Goal: Task Accomplishment & Management: Use online tool/utility

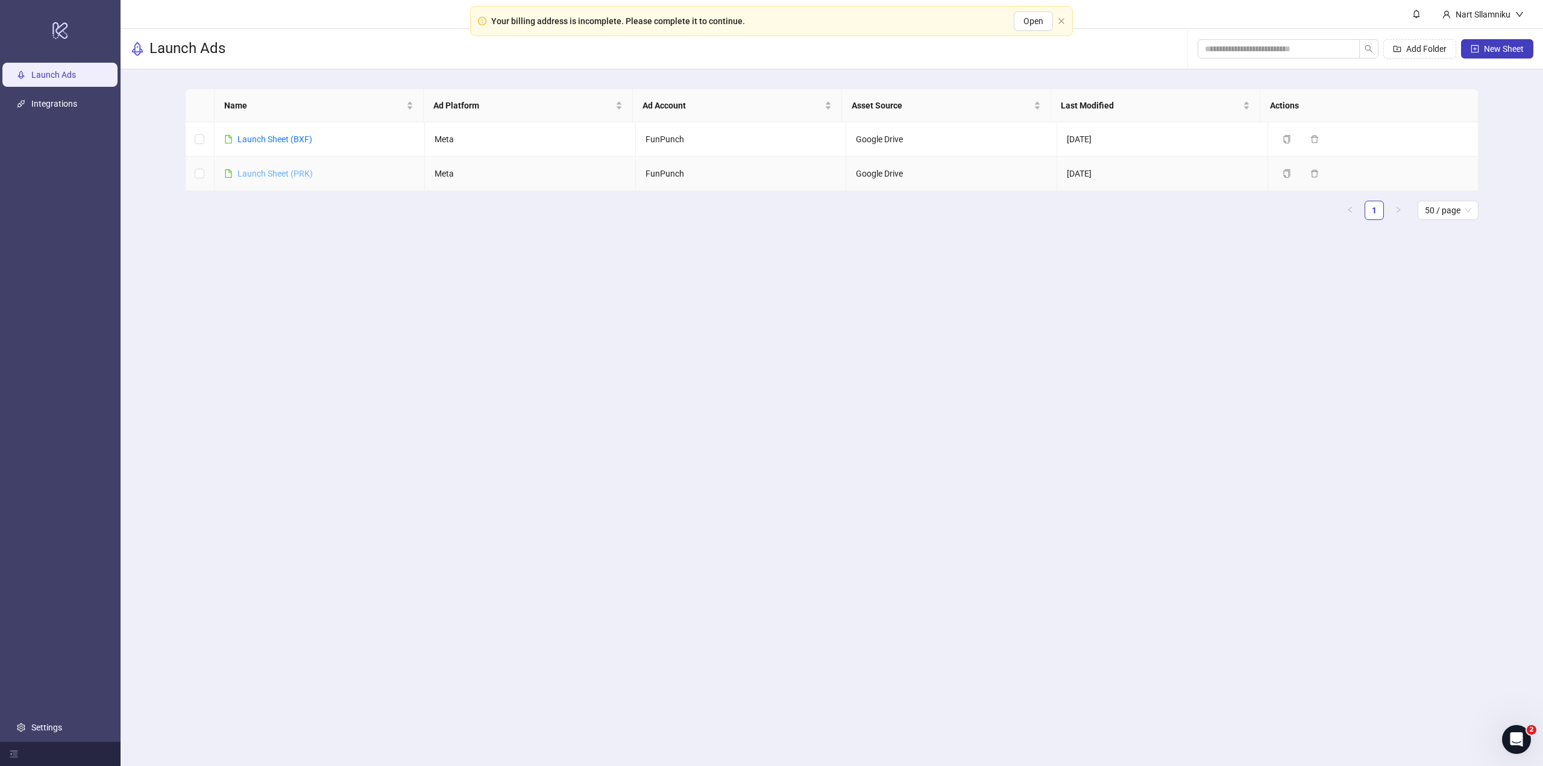
click at [298, 172] on link "Launch Sheet (PRK)" at bounding box center [274, 174] width 75 height 10
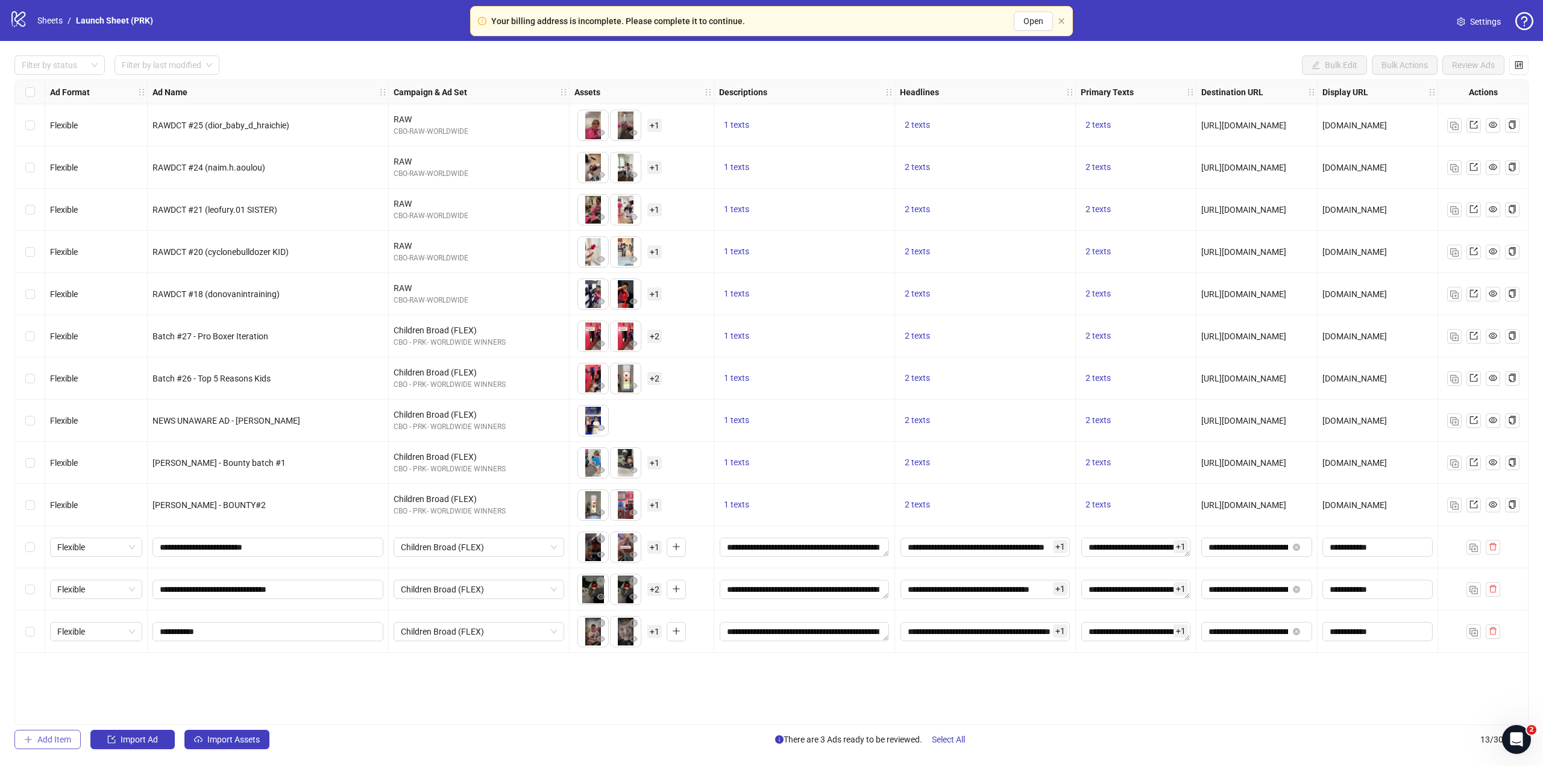
click at [60, 733] on button "Add Item" at bounding box center [47, 739] width 66 height 19
click at [594, 669] on icon "plus" at bounding box center [592, 673] width 8 height 8
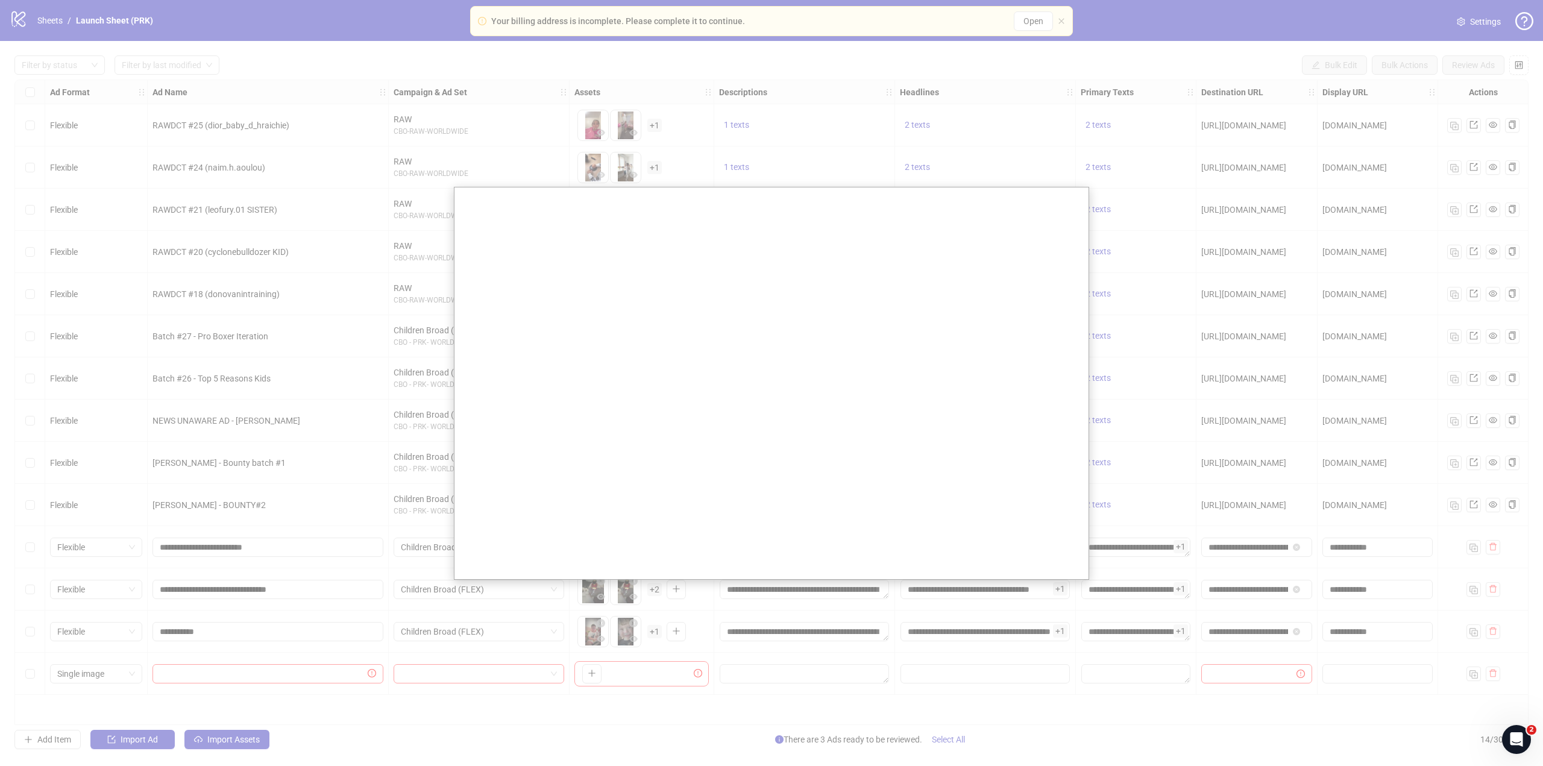
click at [223, 305] on div at bounding box center [771, 383] width 1543 height 766
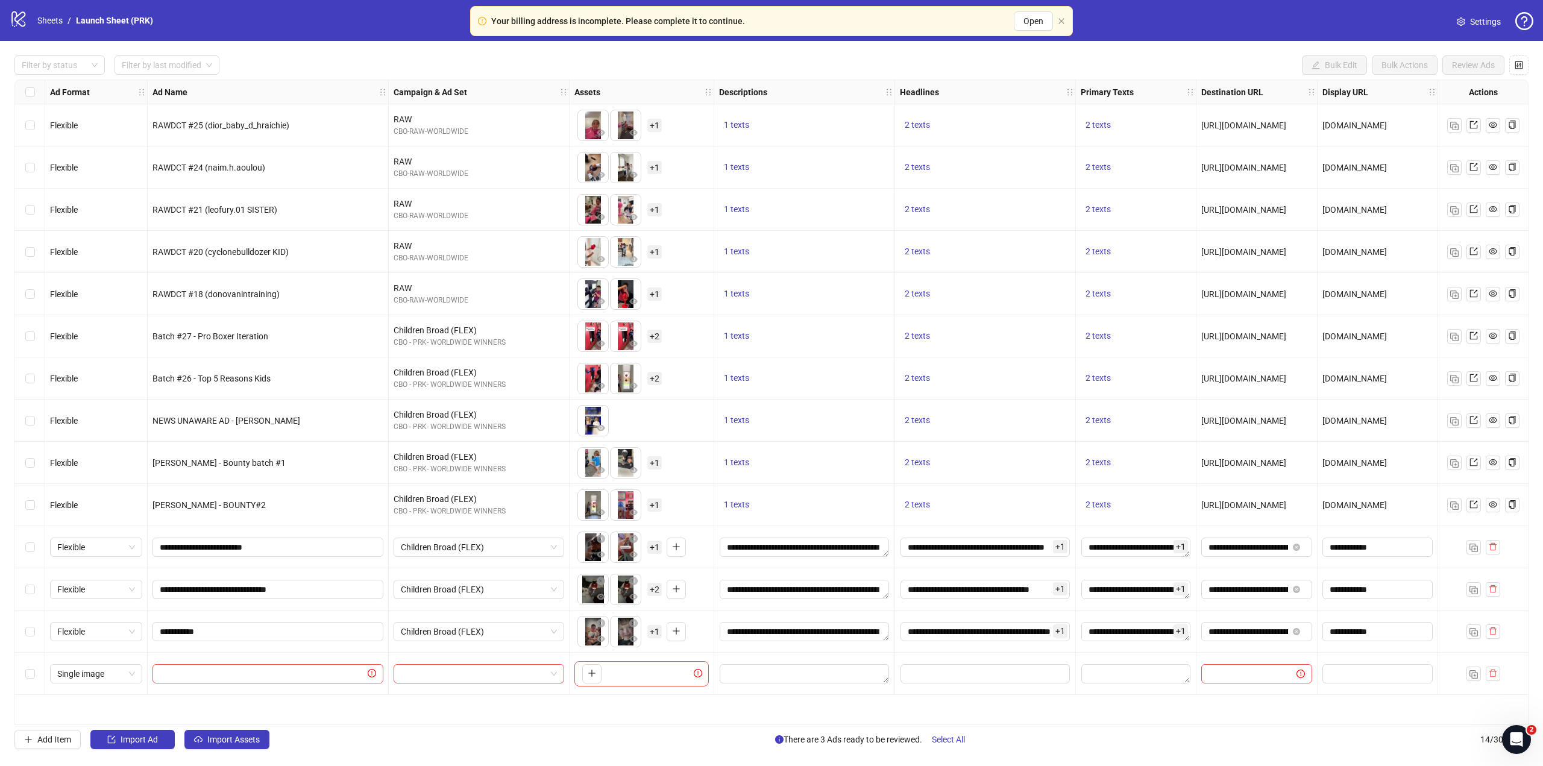
click at [39, 671] on div "Select row 14" at bounding box center [30, 674] width 30 height 42
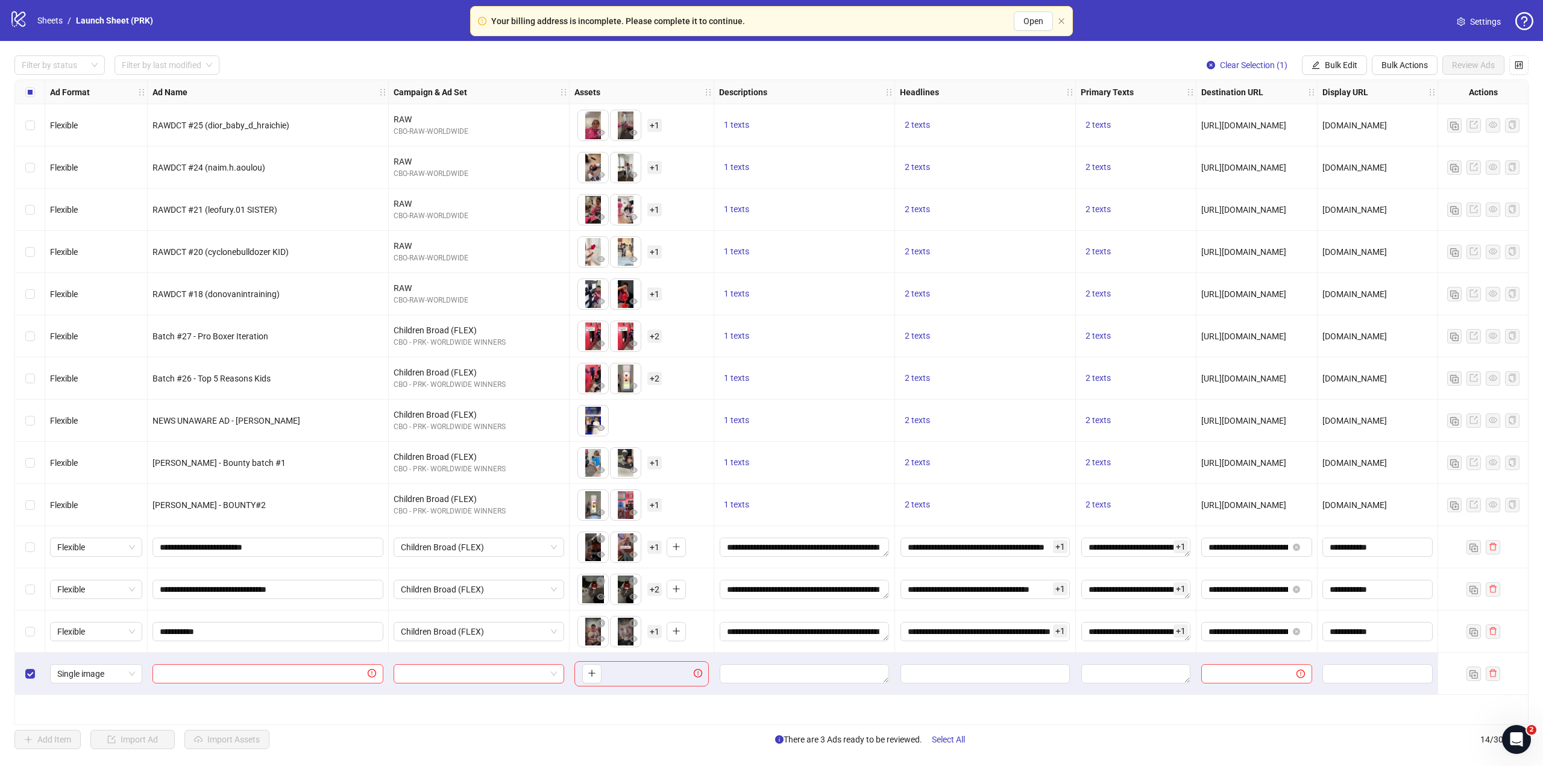
click at [1500, 675] on div at bounding box center [1483, 674] width 90 height 42
click at [23, 673] on div "Select row 14" at bounding box center [30, 674] width 30 height 42
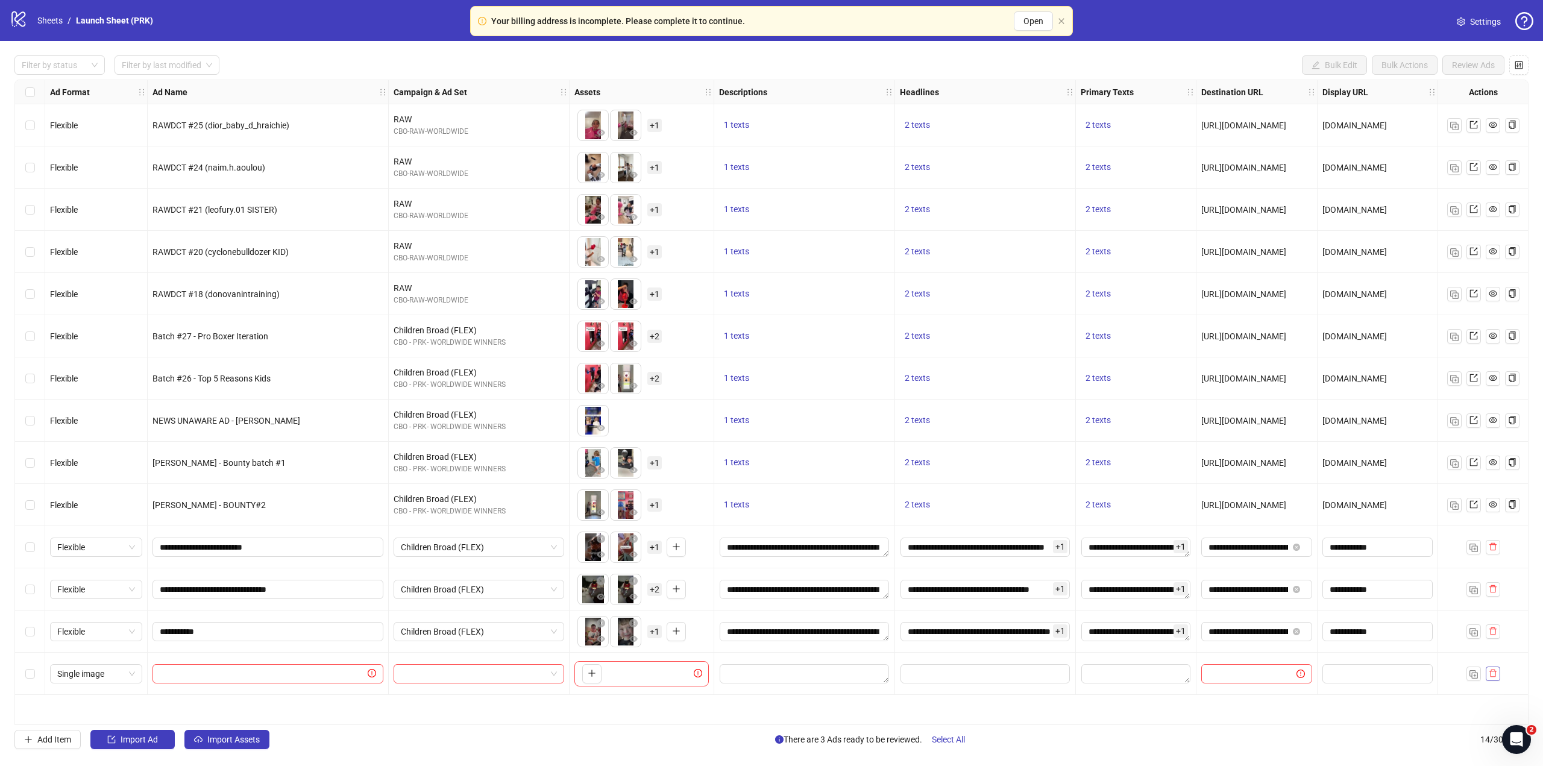
click at [1489, 673] on icon "delete" at bounding box center [1493, 673] width 8 height 8
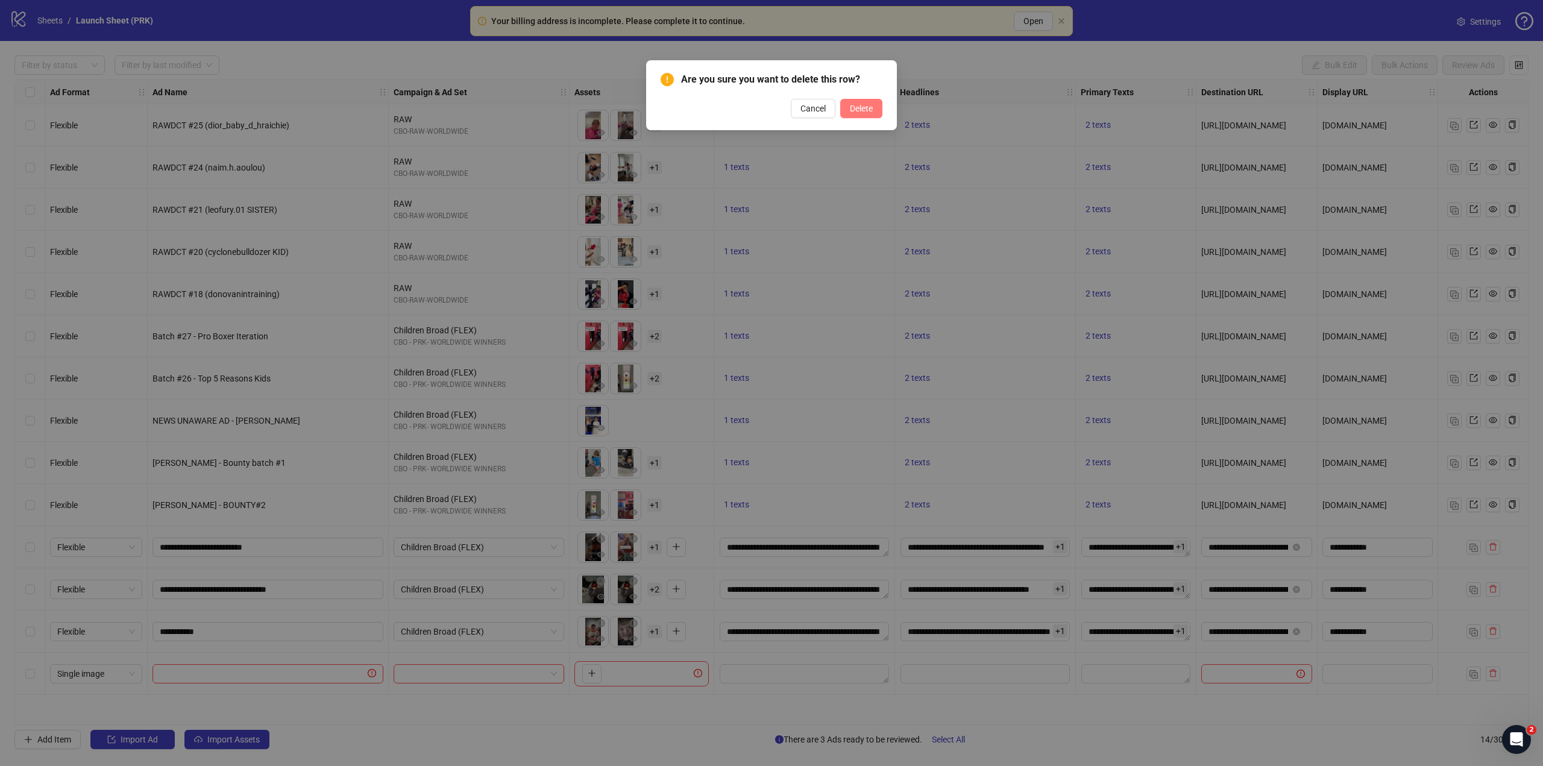
click at [875, 116] on button "Delete" at bounding box center [861, 108] width 42 height 19
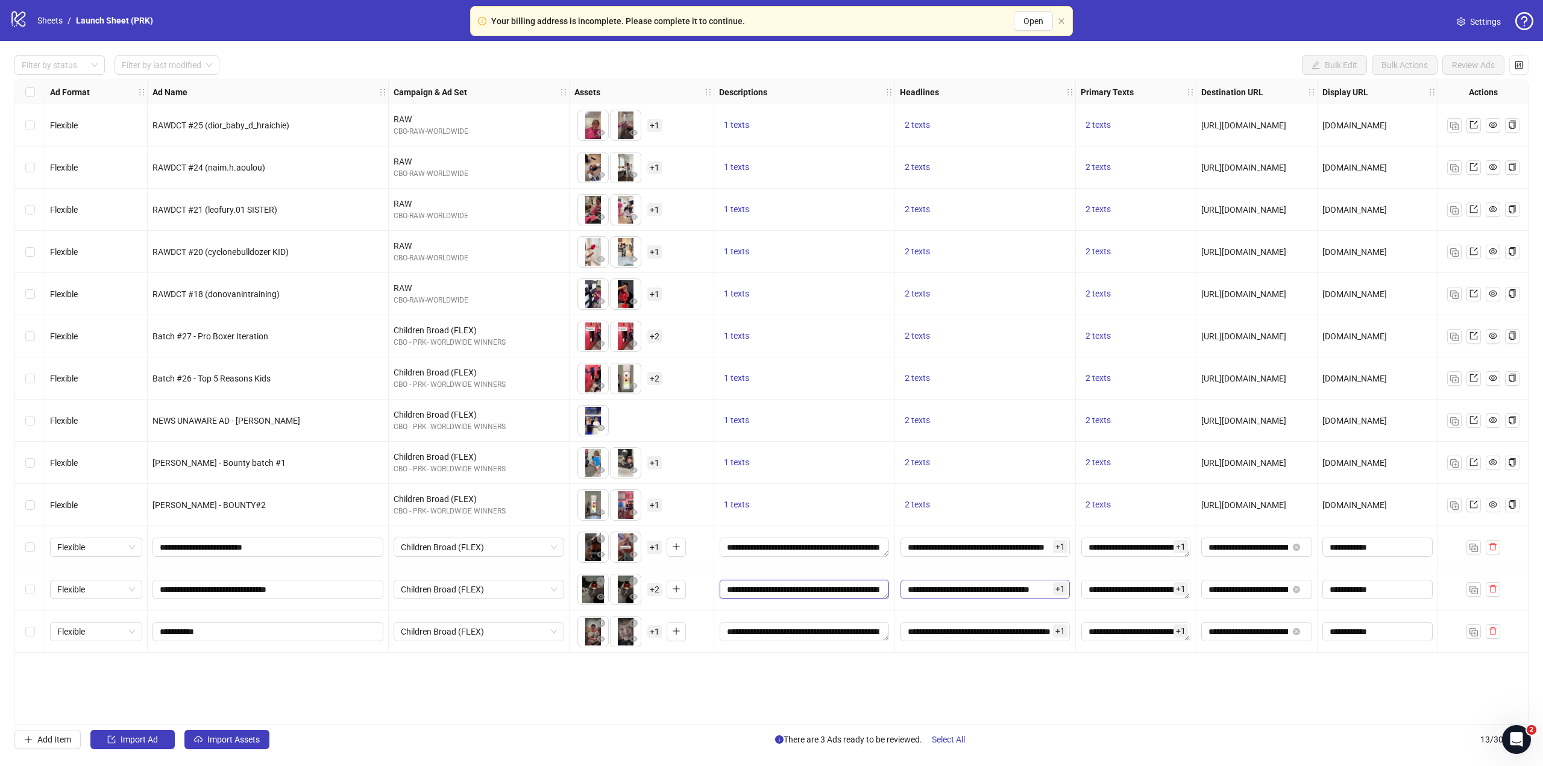
scroll to position [53, 0]
drag, startPoint x: 813, startPoint y: 594, endPoint x: 917, endPoint y: 592, distance: 104.9
click at [917, 80] on div "Flexible RAWDCT #25 (dior_baby_d_hraichie) RAW CBO-RAW-WORLDWIDE To pick up a d…" at bounding box center [877, 80] width 1725 height 0
click at [798, 593] on textarea "**********" at bounding box center [804, 589] width 169 height 19
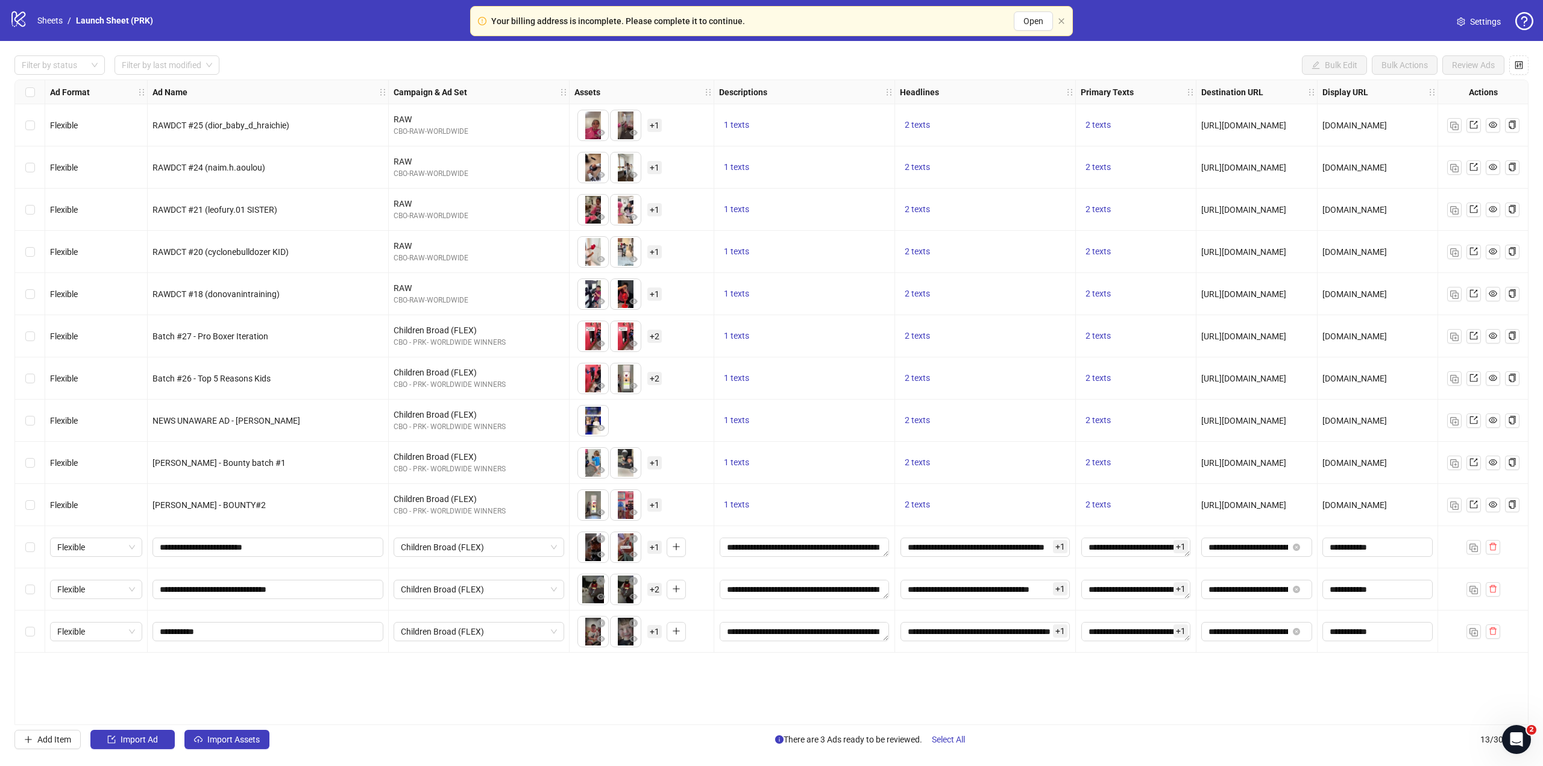
drag, startPoint x: 783, startPoint y: 596, endPoint x: 622, endPoint y: 548, distance: 167.8
click at [622, 80] on div "Flexible RAWDCT #25 (dior_baby_d_hraichie) RAW CBO-RAW-WORLDWIDE To pick up a d…" at bounding box center [877, 80] width 1725 height 0
click at [828, 672] on div "Ad Format Ad Name Campaign & Ad Set Assets Descriptions Headlines Primary Texts…" at bounding box center [771, 403] width 1514 height 646
click at [600, 638] on icon "eye" at bounding box center [601, 639] width 8 height 8
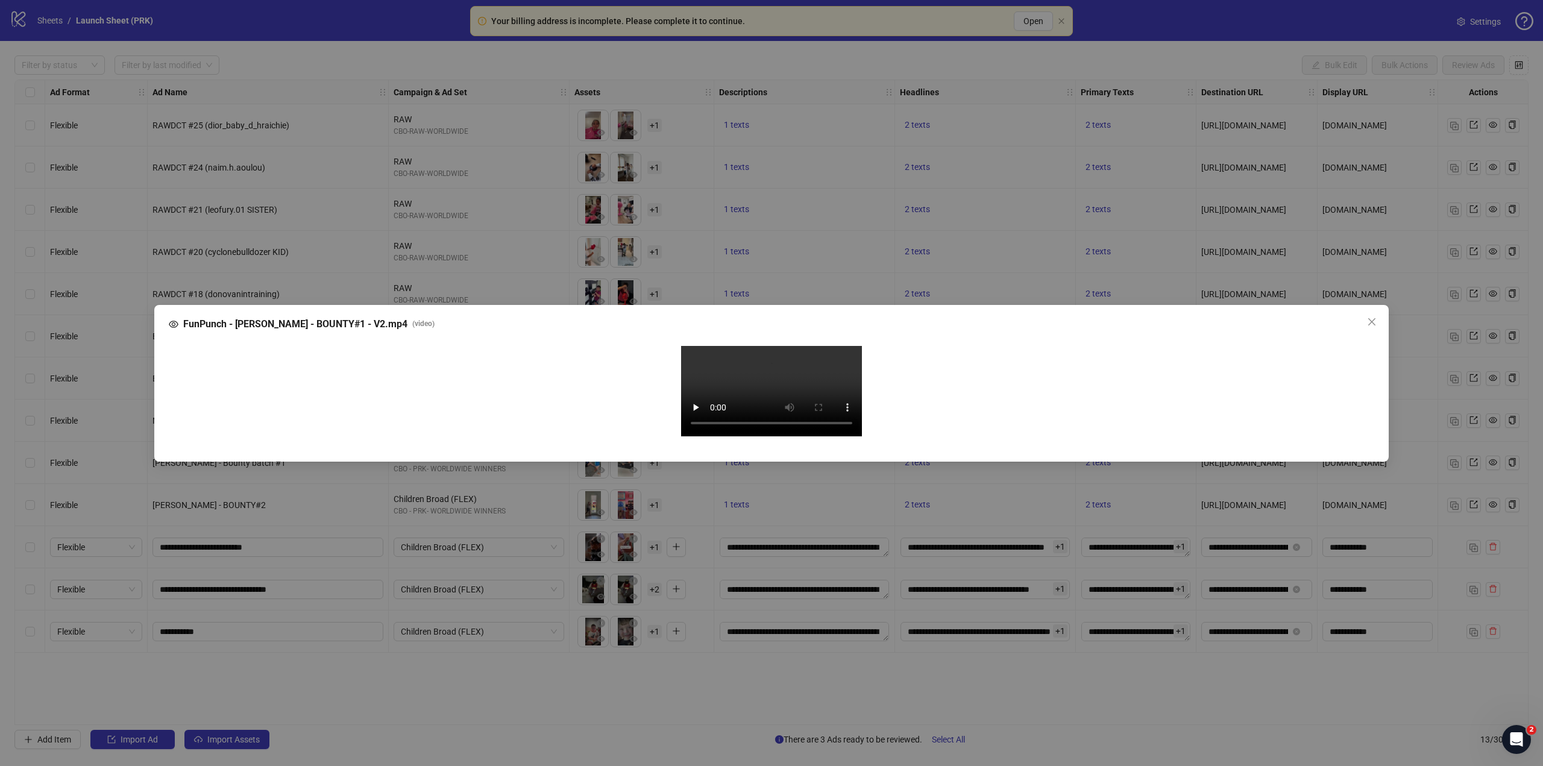
click at [708, 436] on video "Your browser does not support the video tag." at bounding box center [771, 391] width 181 height 90
click at [726, 704] on div "FunPunch - [PERSON_NAME] - BOUNTY#1 - V2.mp4 ( video ) Your browser does not su…" at bounding box center [771, 383] width 1543 height 766
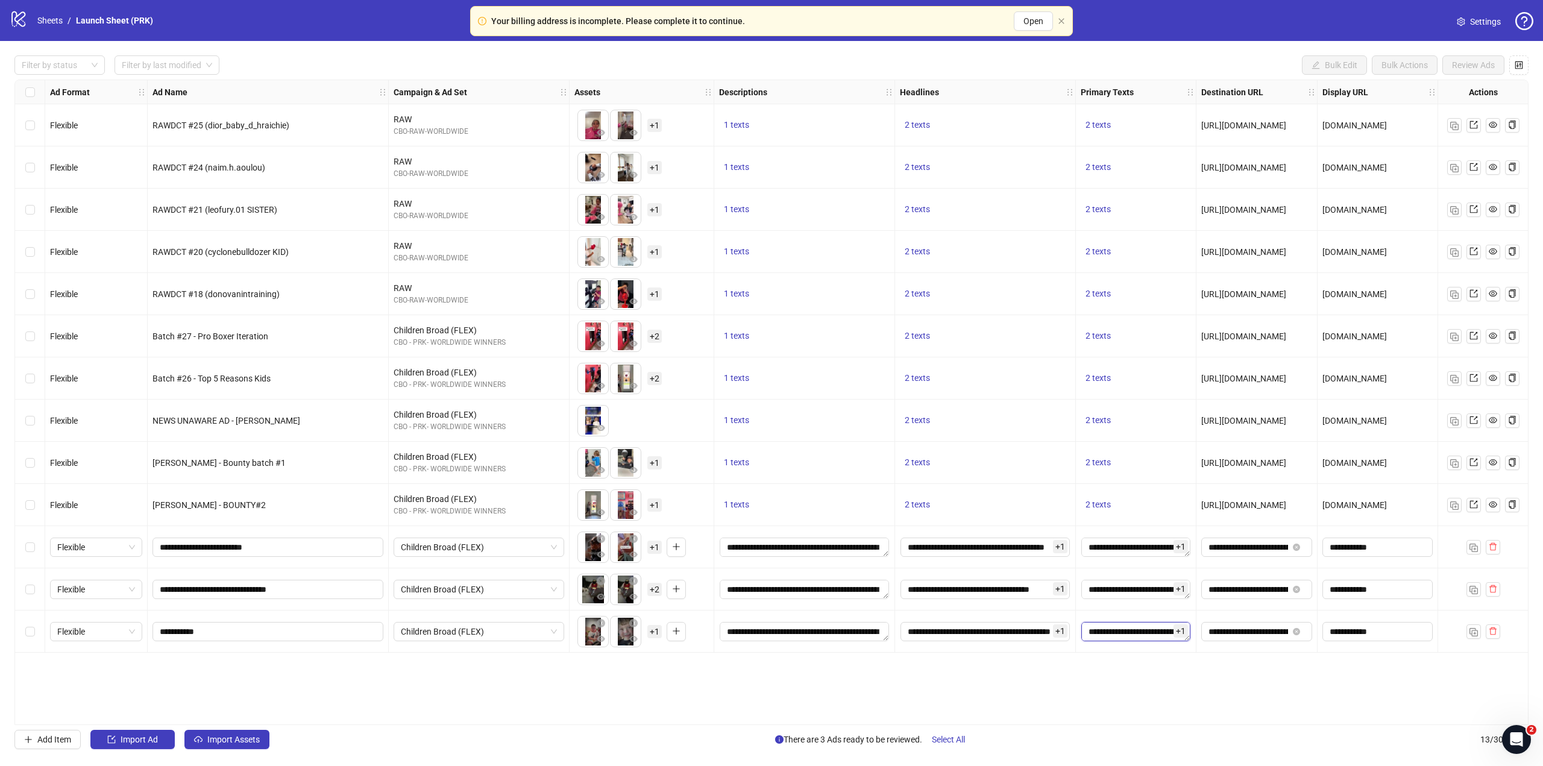
click at [1120, 634] on textarea "**********" at bounding box center [1135, 631] width 109 height 19
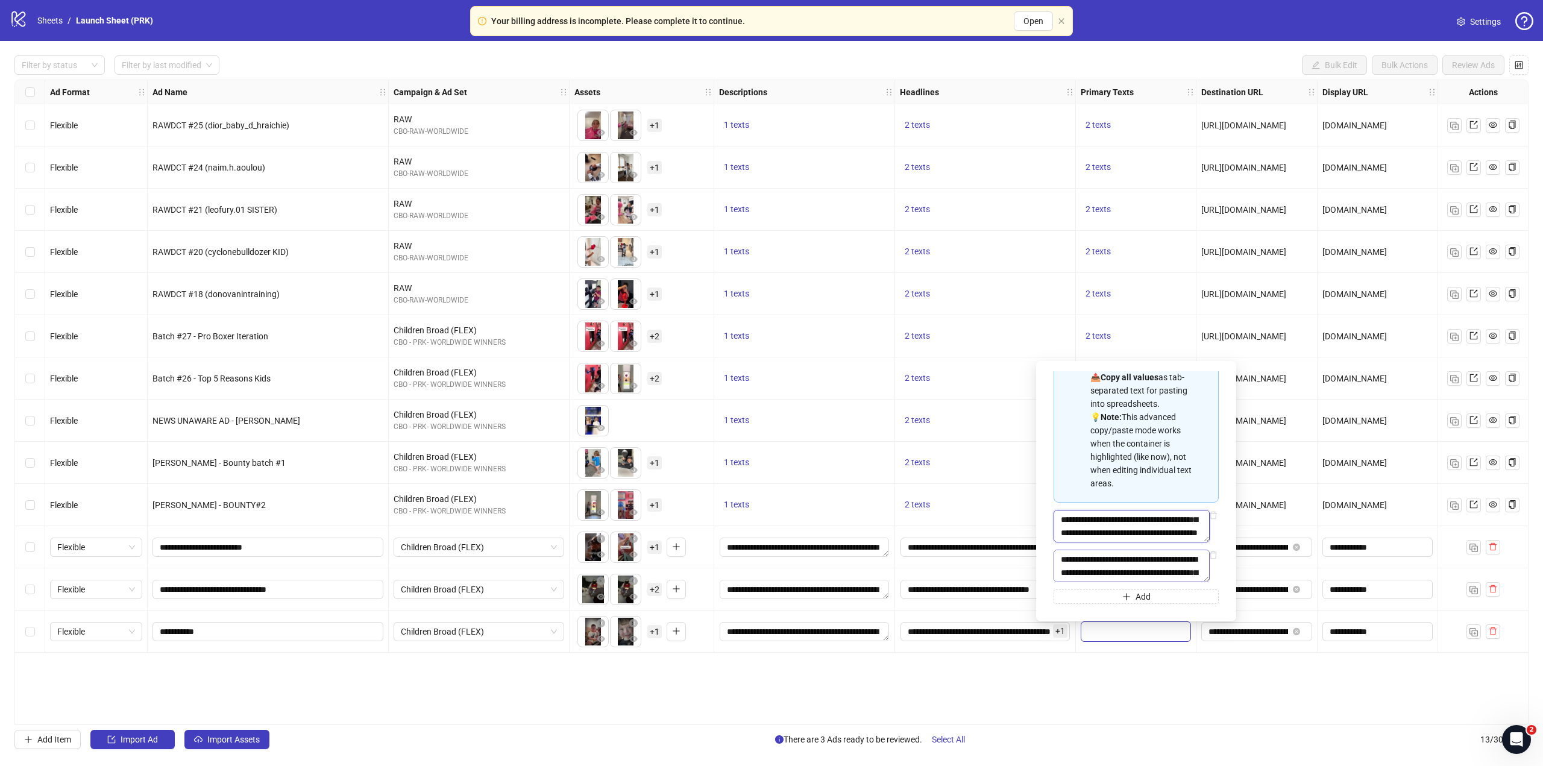
scroll to position [93, 0]
drag, startPoint x: 1133, startPoint y: 531, endPoint x: 1155, endPoint y: 550, distance: 29.0
click at [1155, 550] on div "**********" at bounding box center [1136, 430] width 165 height 347
drag, startPoint x: 1145, startPoint y: 567, endPoint x: 1160, endPoint y: 590, distance: 27.9
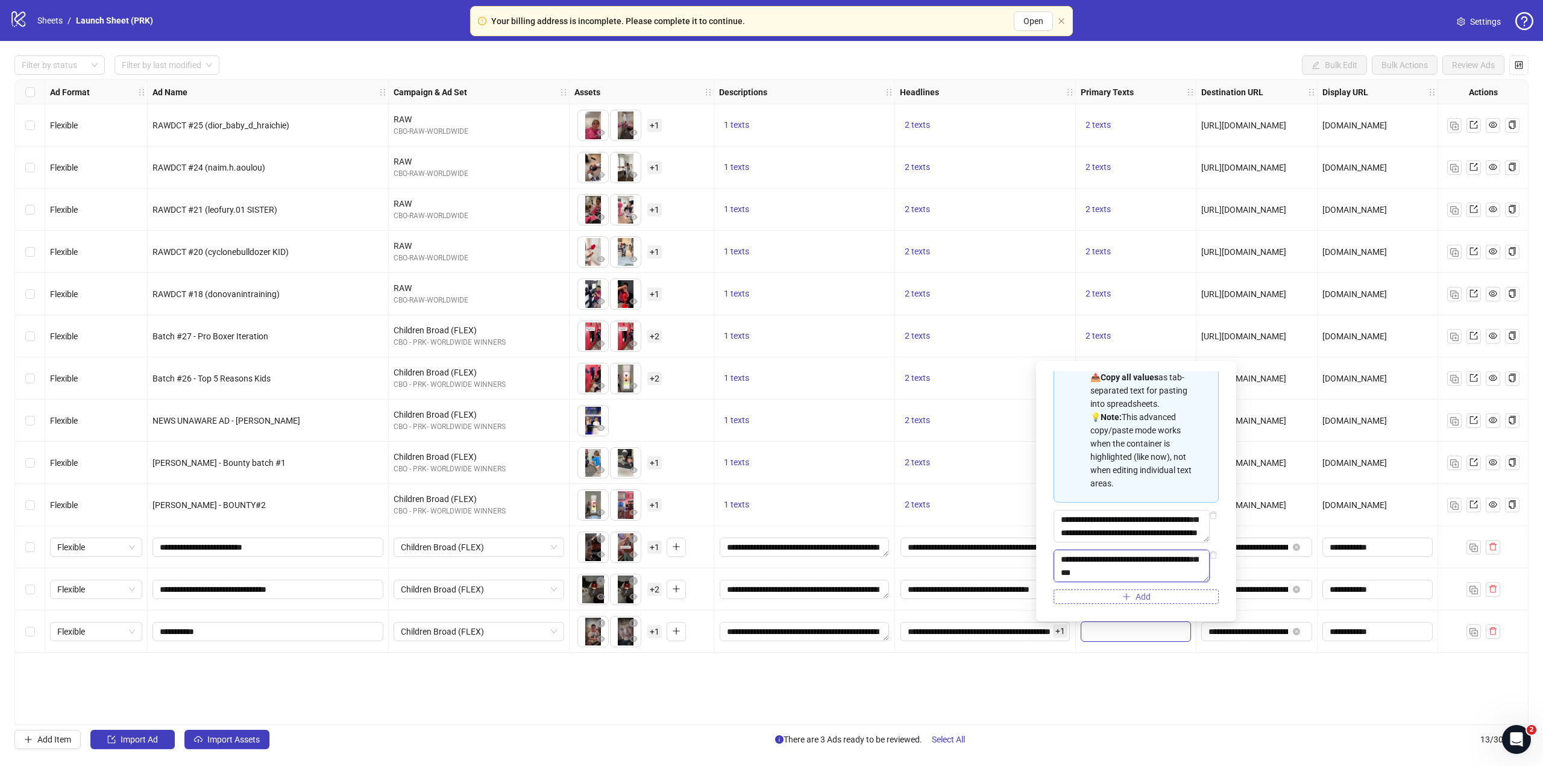
click at [1160, 590] on div "**********" at bounding box center [1136, 430] width 165 height 347
click at [1154, 679] on div "Ad Format Ad Name Campaign & Ad Set Assets Descriptions Headlines Primary Texts…" at bounding box center [771, 403] width 1514 height 646
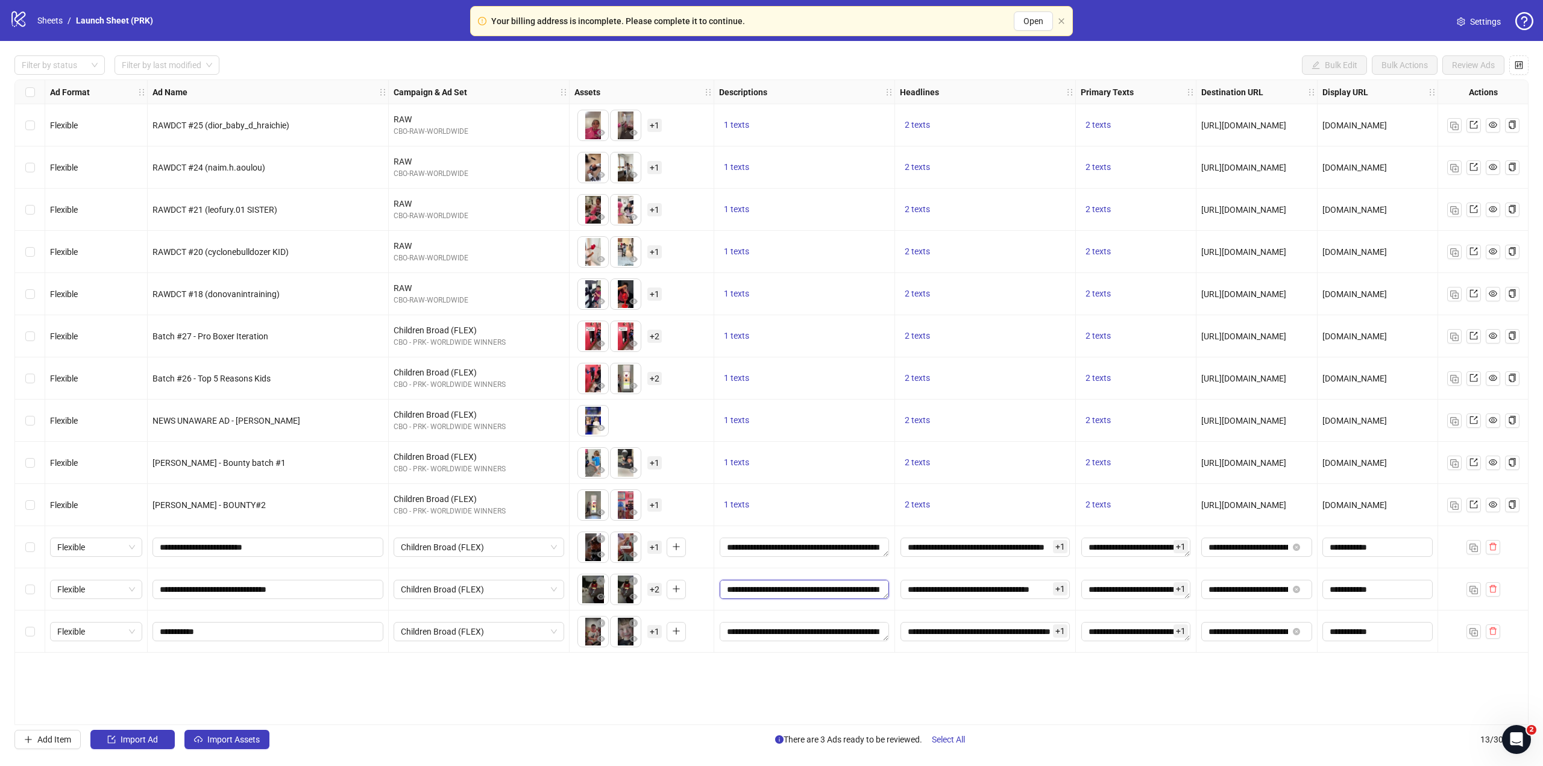
click at [804, 592] on textarea "**********" at bounding box center [804, 589] width 169 height 19
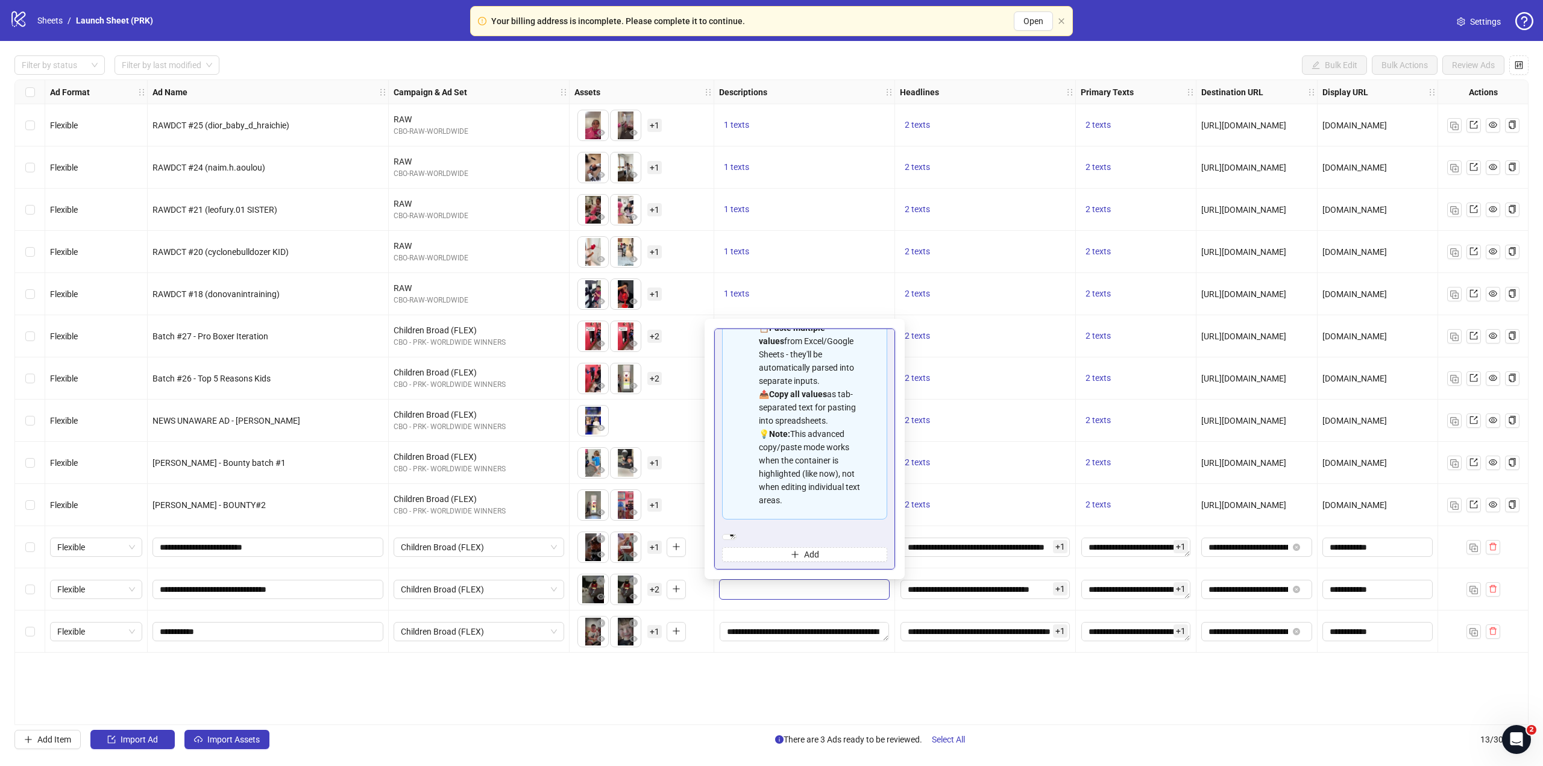
scroll to position [40, 0]
click at [846, 675] on div "Ad Format Ad Name Campaign & Ad Set Assets Descriptions Headlines Primary Texts…" at bounding box center [771, 403] width 1514 height 646
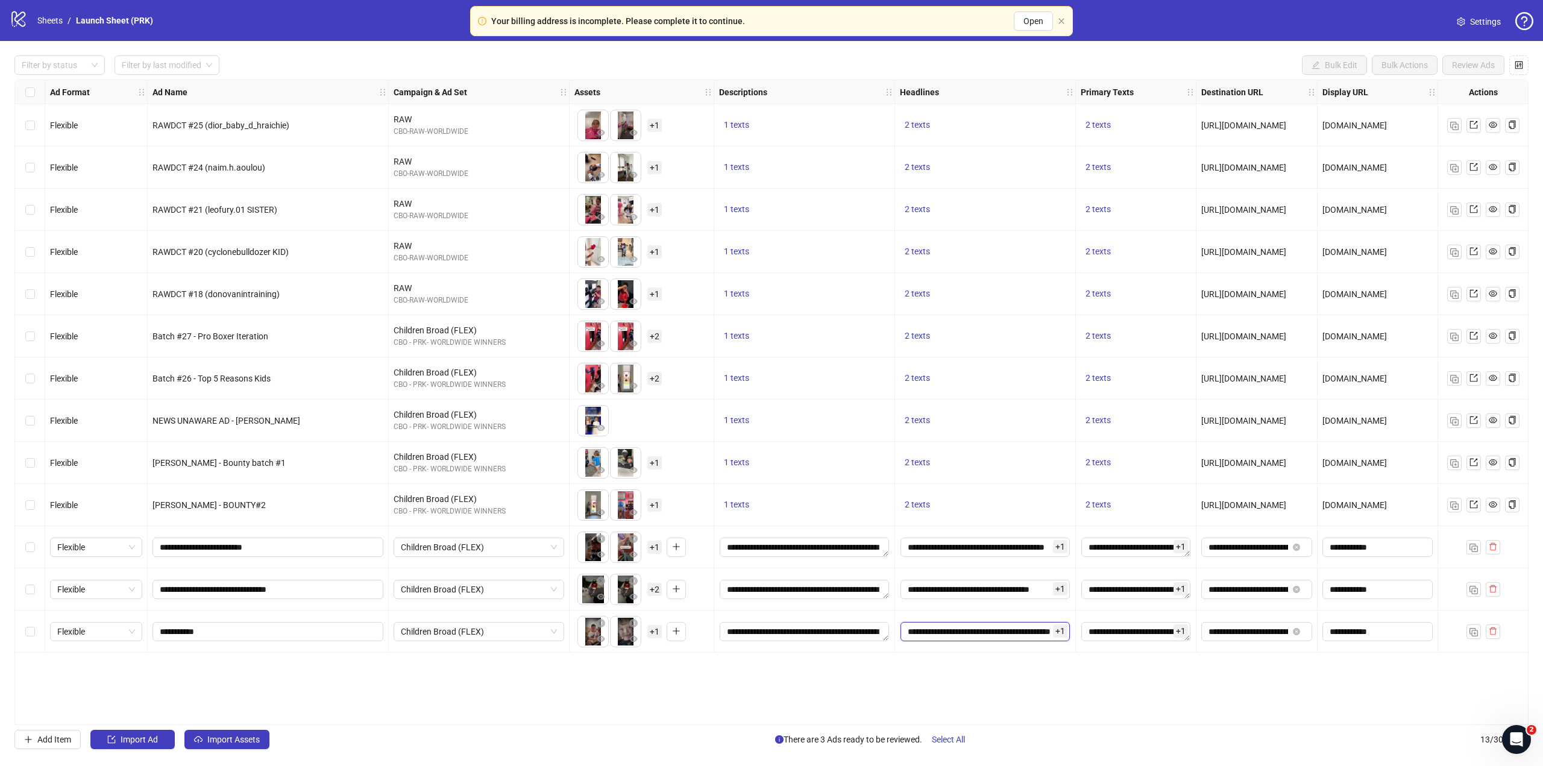
click at [957, 627] on input "**********" at bounding box center [985, 631] width 169 height 19
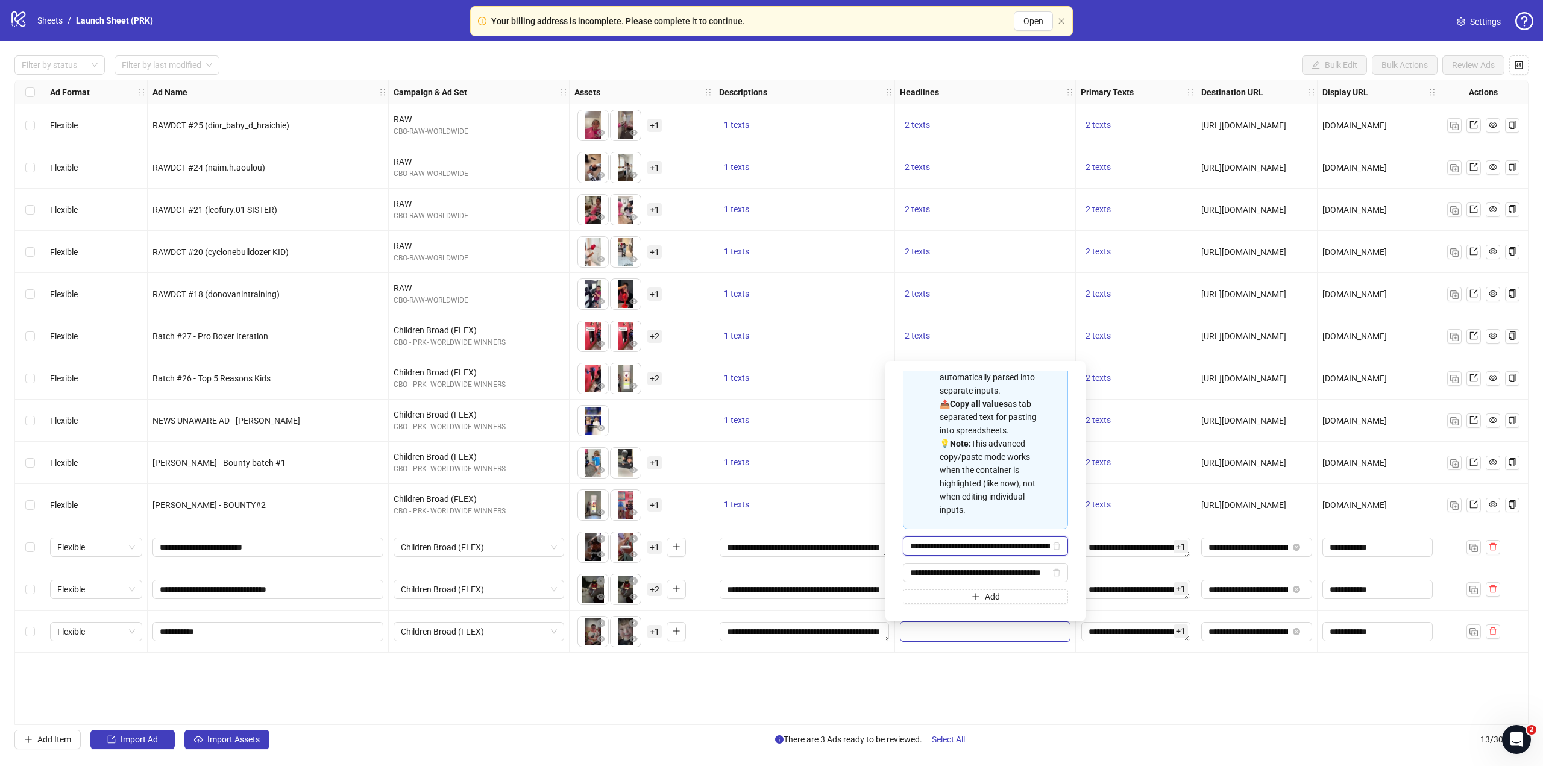
scroll to position [0, 59]
drag, startPoint x: 987, startPoint y: 541, endPoint x: 1063, endPoint y: 541, distance: 75.4
click at [1063, 541] on div "**********" at bounding box center [985, 491] width 181 height 241
click at [1003, 565] on span "**********" at bounding box center [985, 572] width 165 height 19
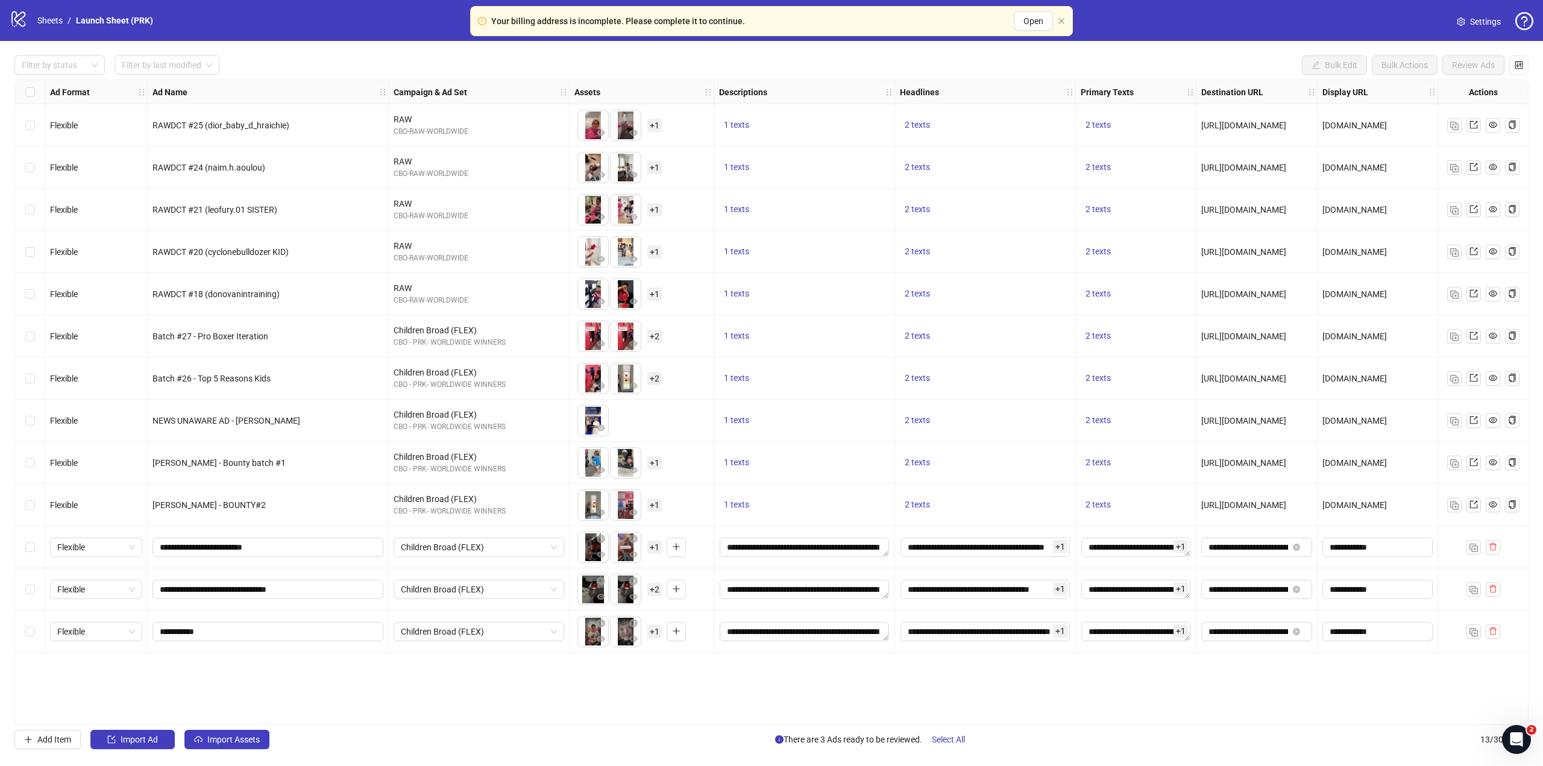
click at [1012, 656] on div "Ad Format Ad Name Campaign & Ad Set Assets Descriptions Headlines Primary Texts…" at bounding box center [771, 403] width 1514 height 646
click at [987, 591] on input "**********" at bounding box center [985, 589] width 169 height 19
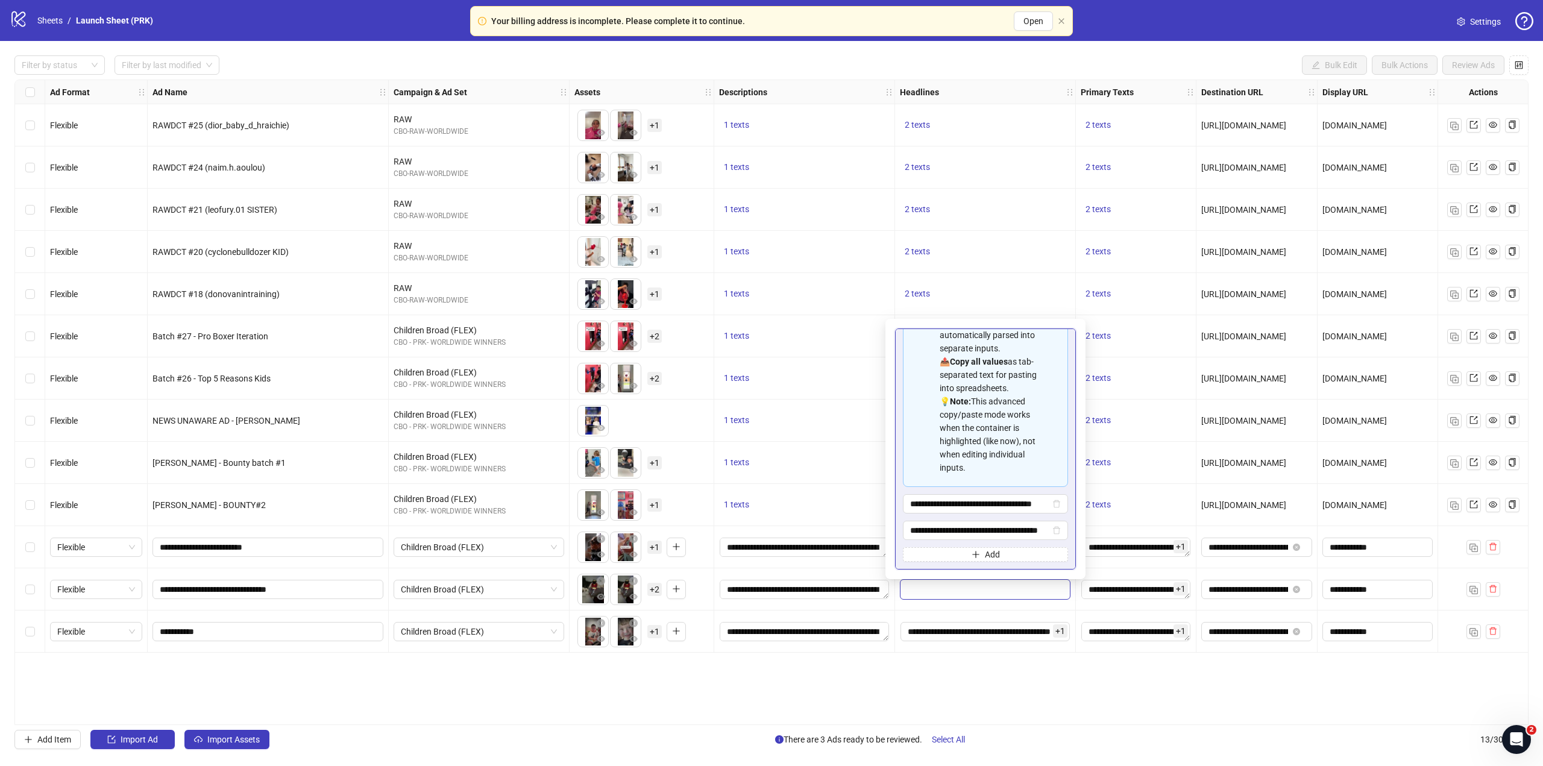
scroll to position [122, 0]
click at [1001, 679] on div "Ad Format Ad Name Campaign & Ad Set Assets Descriptions Headlines Primary Texts…" at bounding box center [771, 403] width 1514 height 646
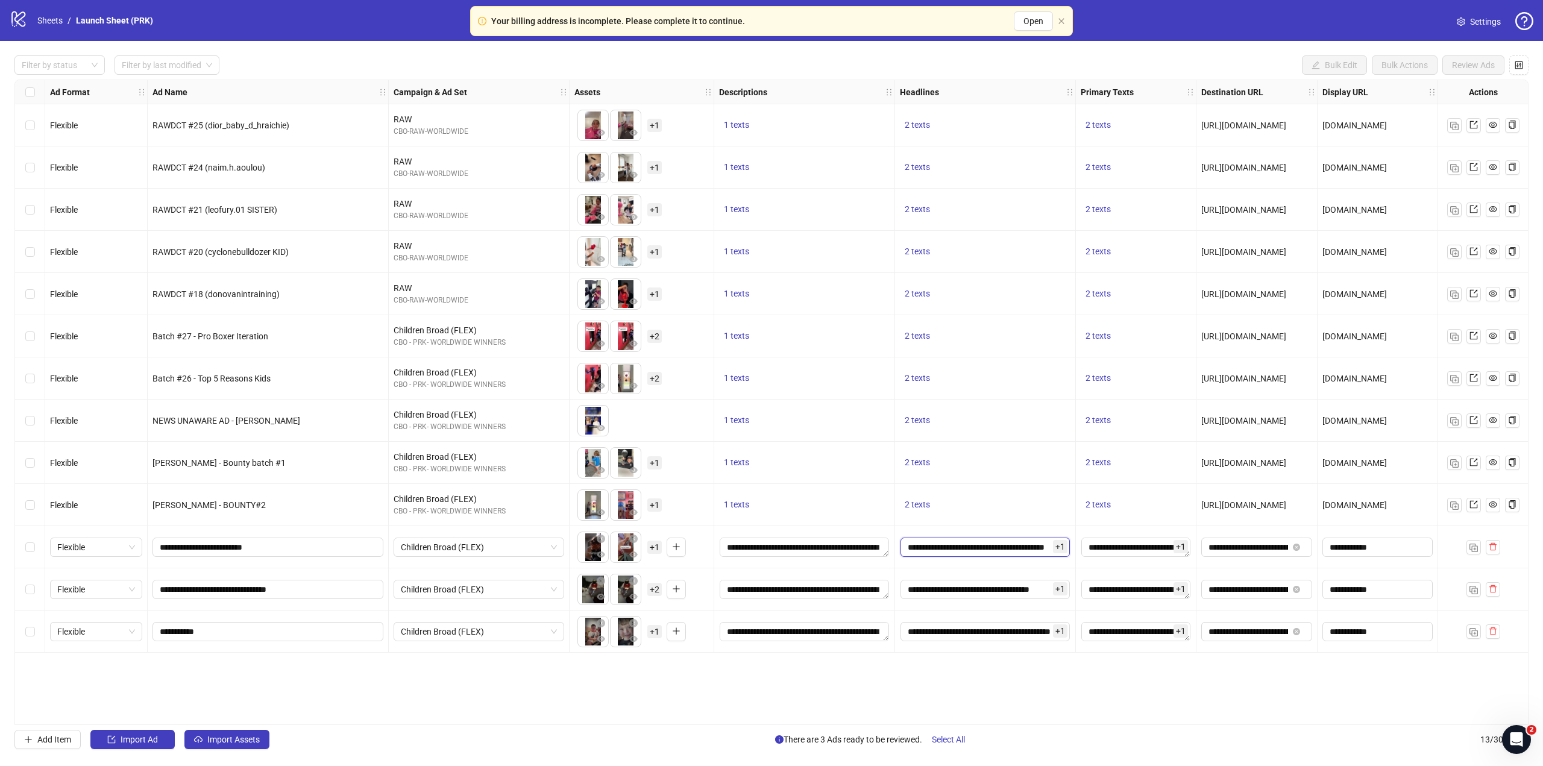
click at [985, 553] on input "**********" at bounding box center [985, 547] width 169 height 19
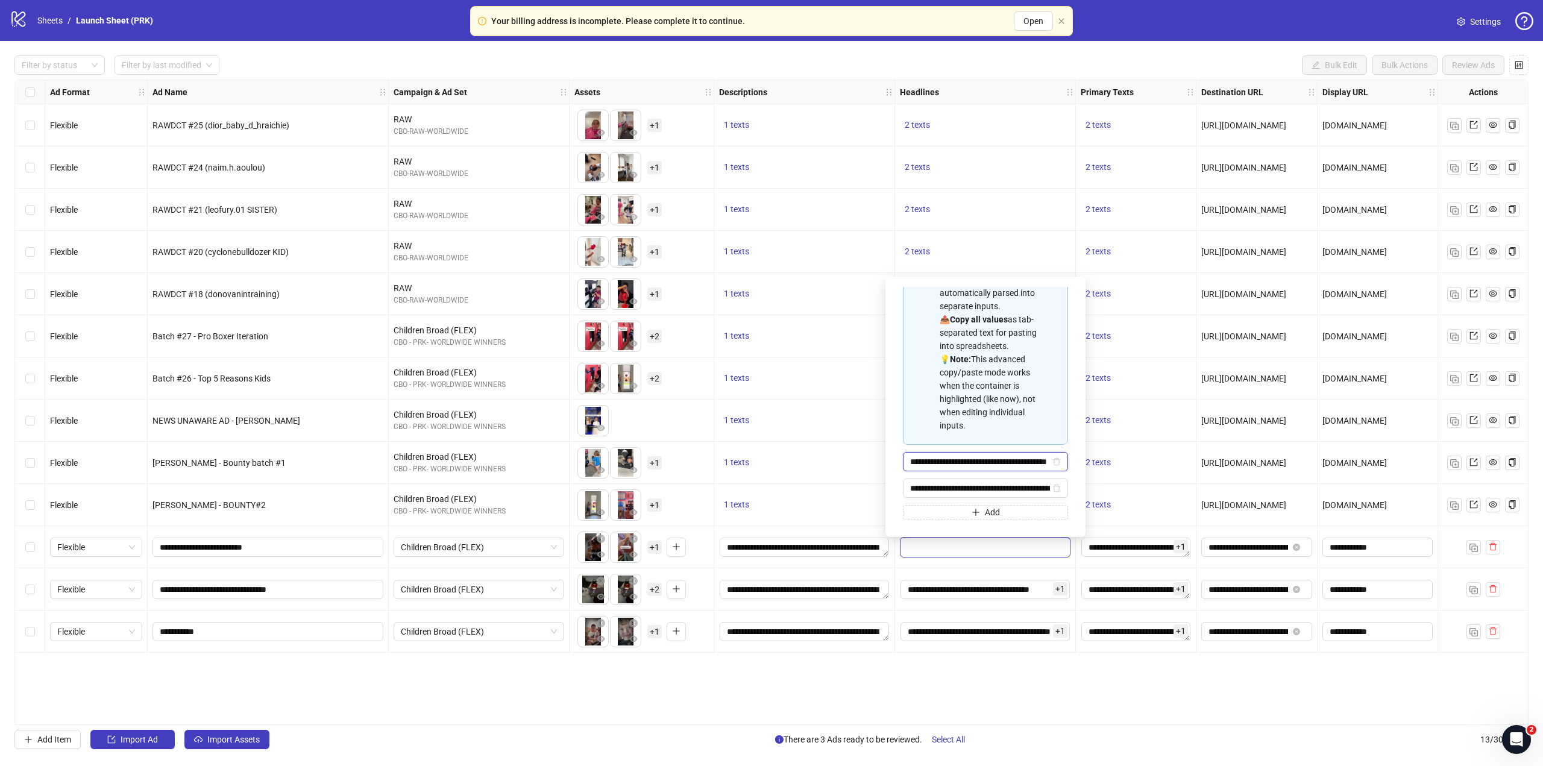
scroll to position [0, 36]
drag, startPoint x: 1007, startPoint y: 465, endPoint x: 1041, endPoint y: 461, distance: 33.9
click at [1041, 461] on span "**********" at bounding box center [985, 461] width 165 height 19
click at [1012, 442] on div "Spreadsheet Copy & Paste Mode 📋 Paste multiple values from Excel/Google Sheets …" at bounding box center [985, 322] width 165 height 246
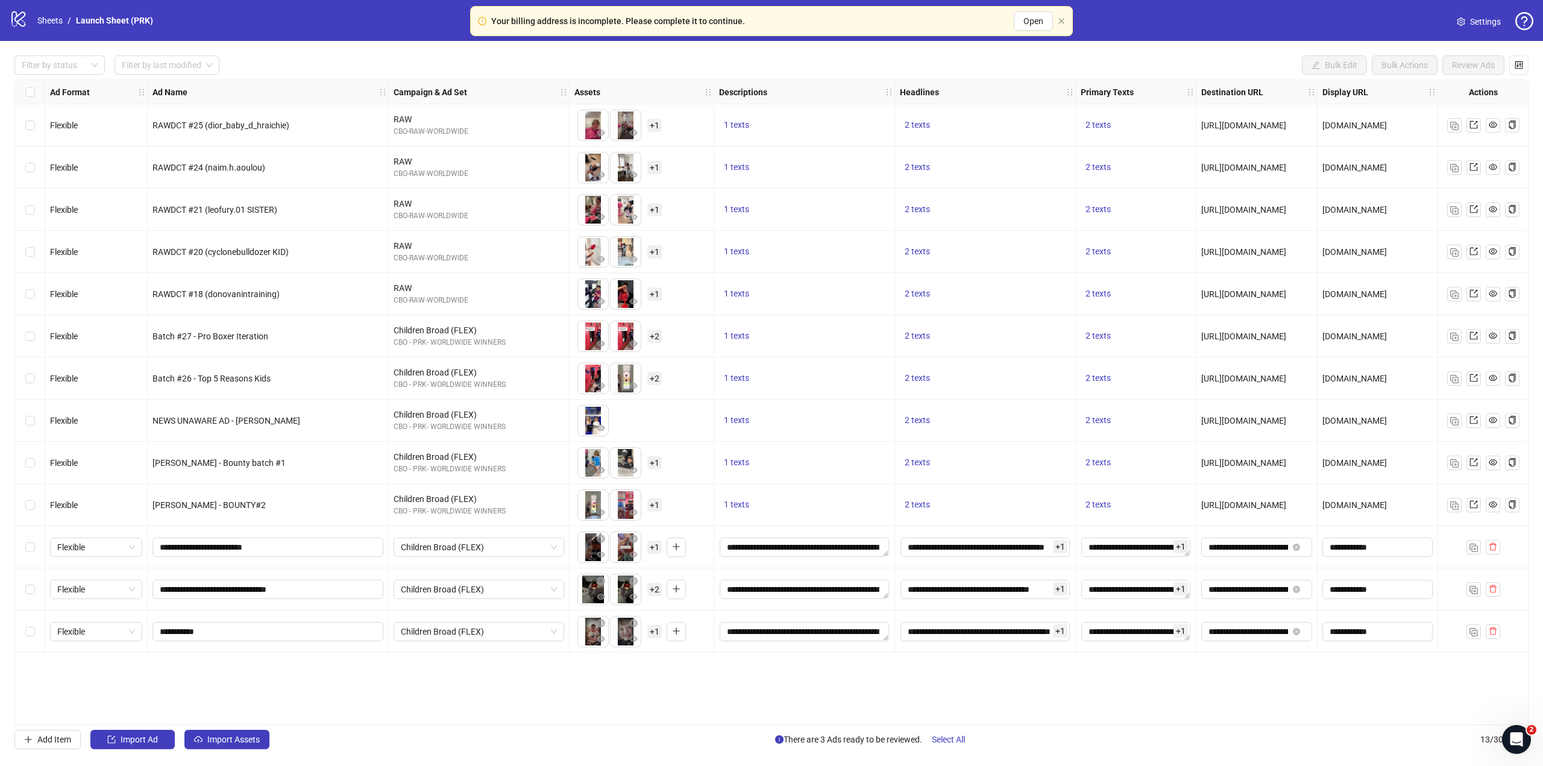
drag, startPoint x: 1054, startPoint y: 469, endPoint x: 1007, endPoint y: 685, distance: 221.4
click at [1007, 685] on div "Ad Format Ad Name Campaign & Ad Set Assets Descriptions Headlines Primary Texts…" at bounding box center [771, 403] width 1514 height 646
click at [919, 250] on span "2 texts" at bounding box center [917, 252] width 25 height 10
click at [1039, 674] on div "Ad Format Ad Name Campaign & Ad Set Assets Descriptions Headlines Primary Texts…" at bounding box center [771, 403] width 1514 height 646
click at [826, 550] on textarea "**********" at bounding box center [804, 547] width 169 height 19
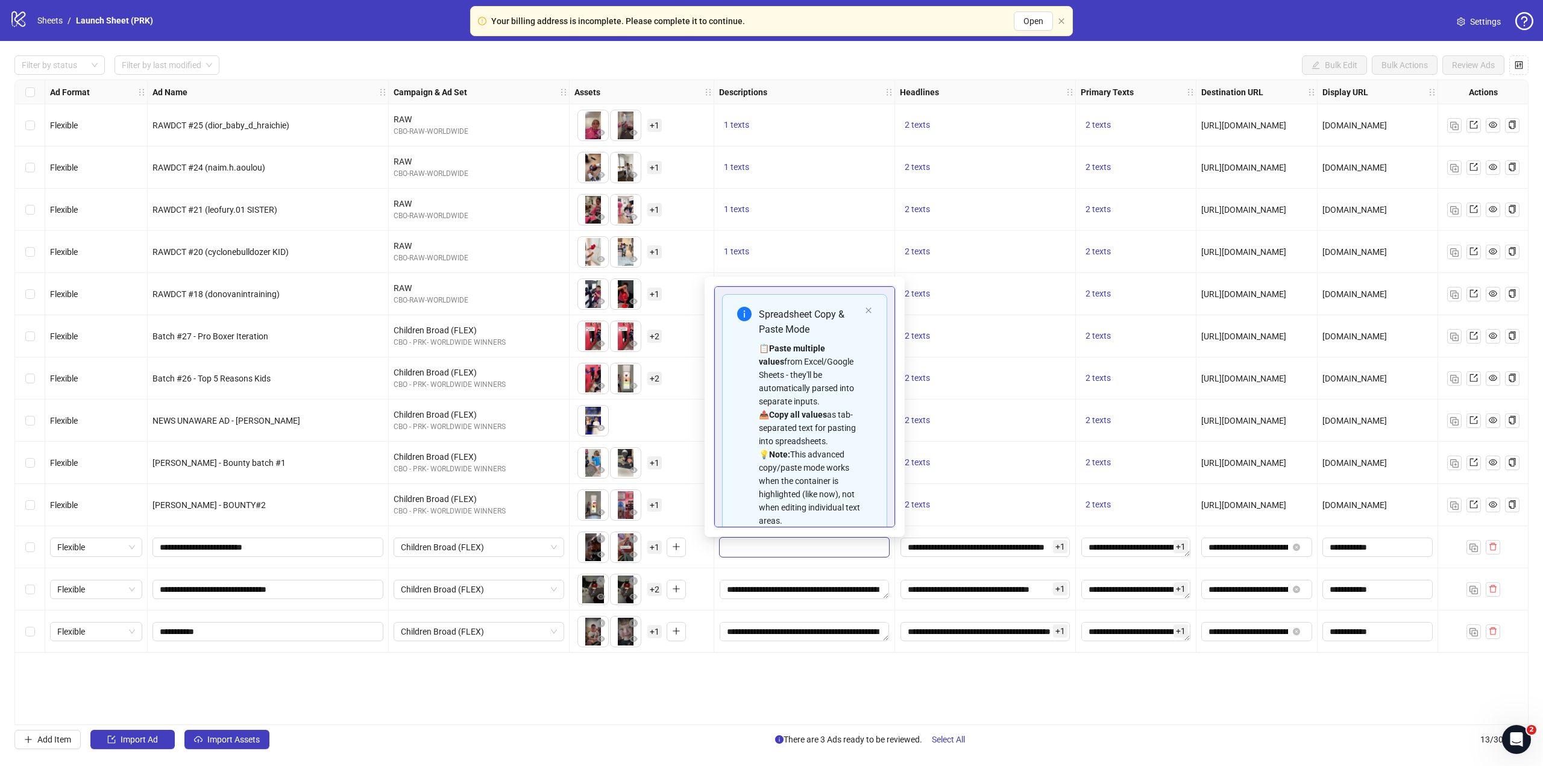
scroll to position [109, 0]
click at [854, 693] on div "Ad Format Ad Name Campaign & Ad Set Assets Descriptions Headlines Primary Texts…" at bounding box center [771, 403] width 1514 height 646
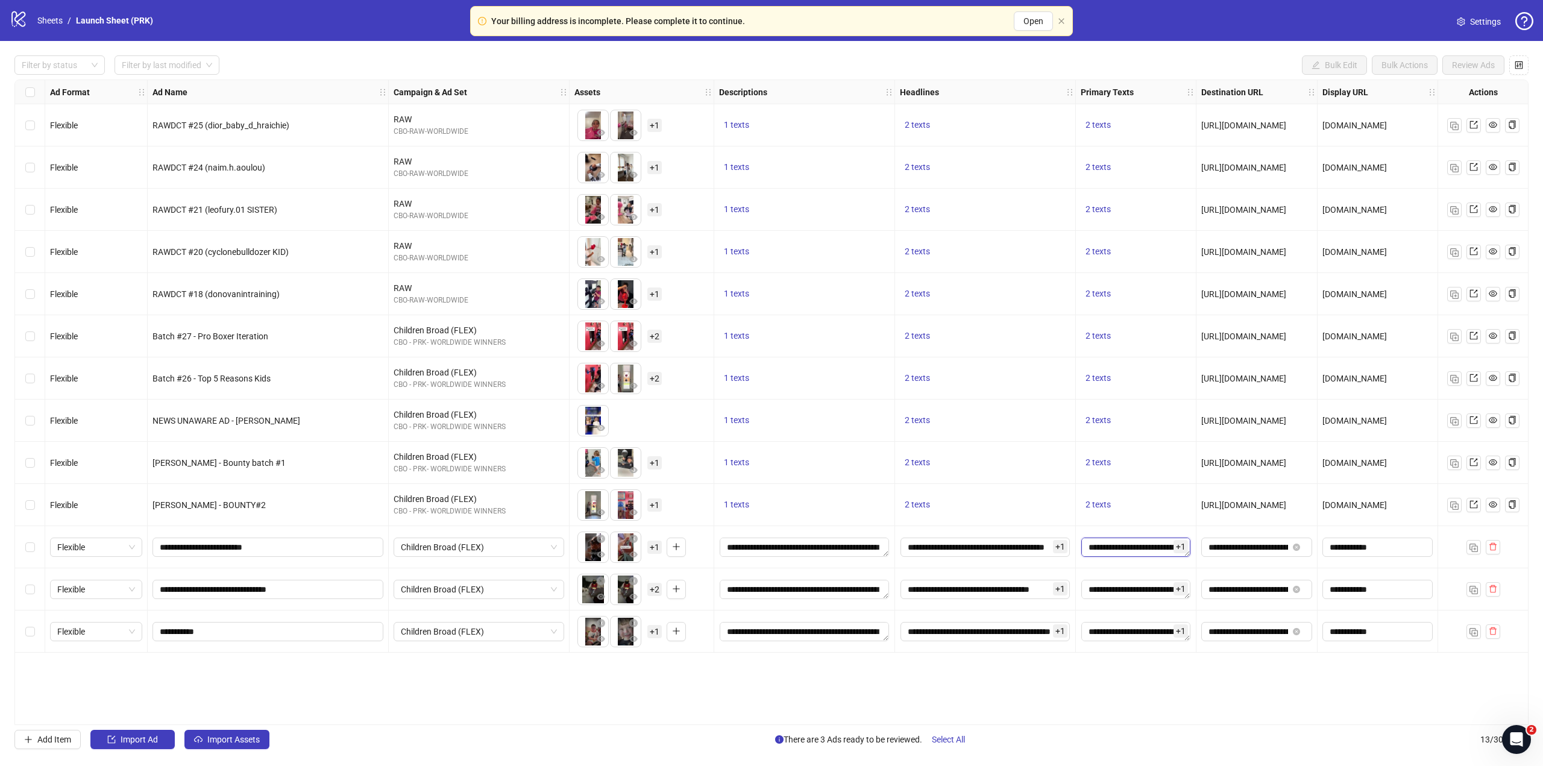
click at [1117, 547] on textarea "**********" at bounding box center [1135, 547] width 109 height 19
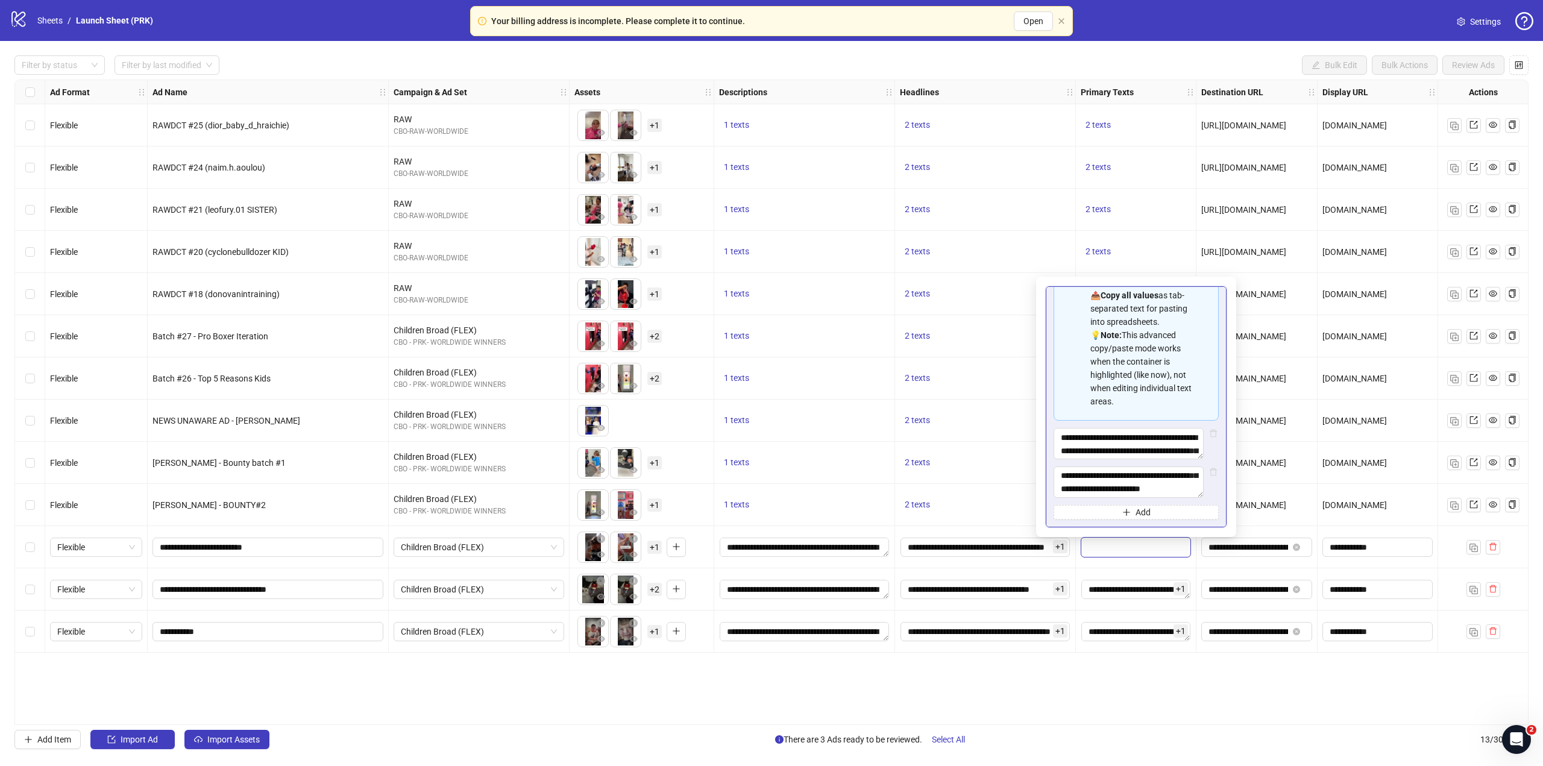
scroll to position [60, 0]
click at [1130, 689] on div "Ad Format Ad Name Campaign & Ad Set Assets Descriptions Headlines Primary Texts…" at bounding box center [771, 403] width 1514 height 646
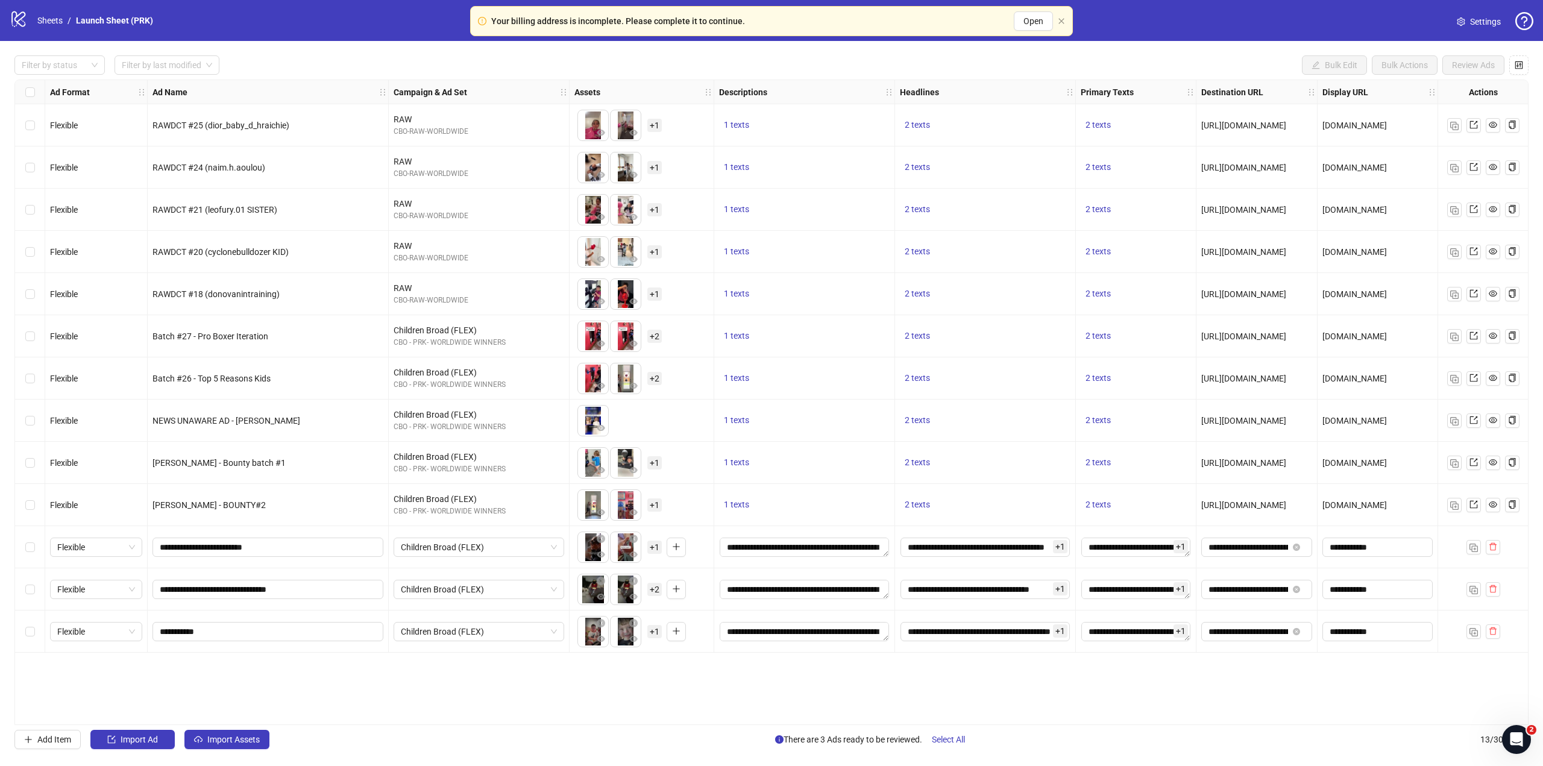
scroll to position [0, 132]
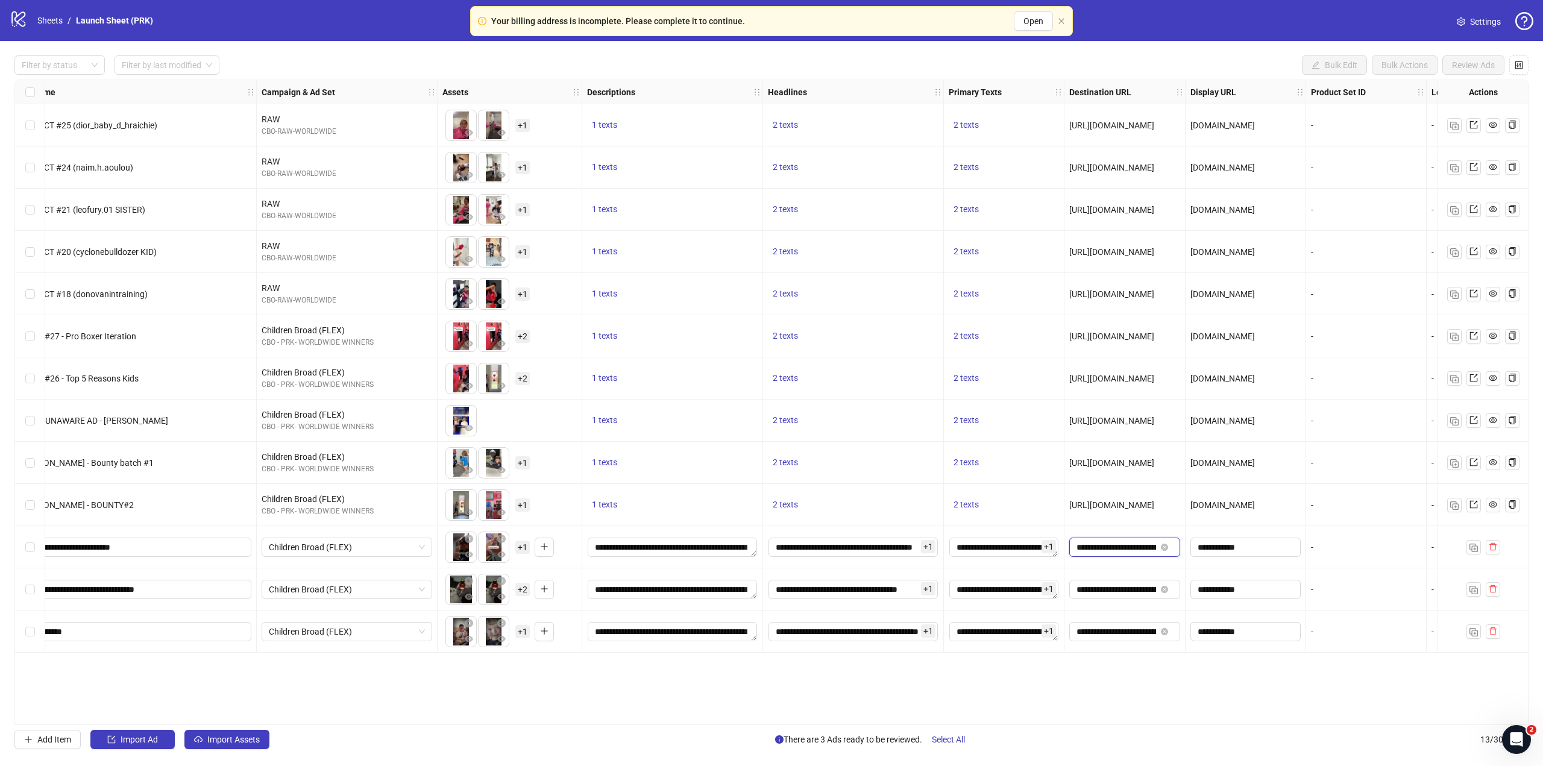
click at [1136, 553] on input "**********" at bounding box center [1117, 547] width 80 height 13
click at [1128, 553] on input "**********" at bounding box center [1117, 547] width 80 height 13
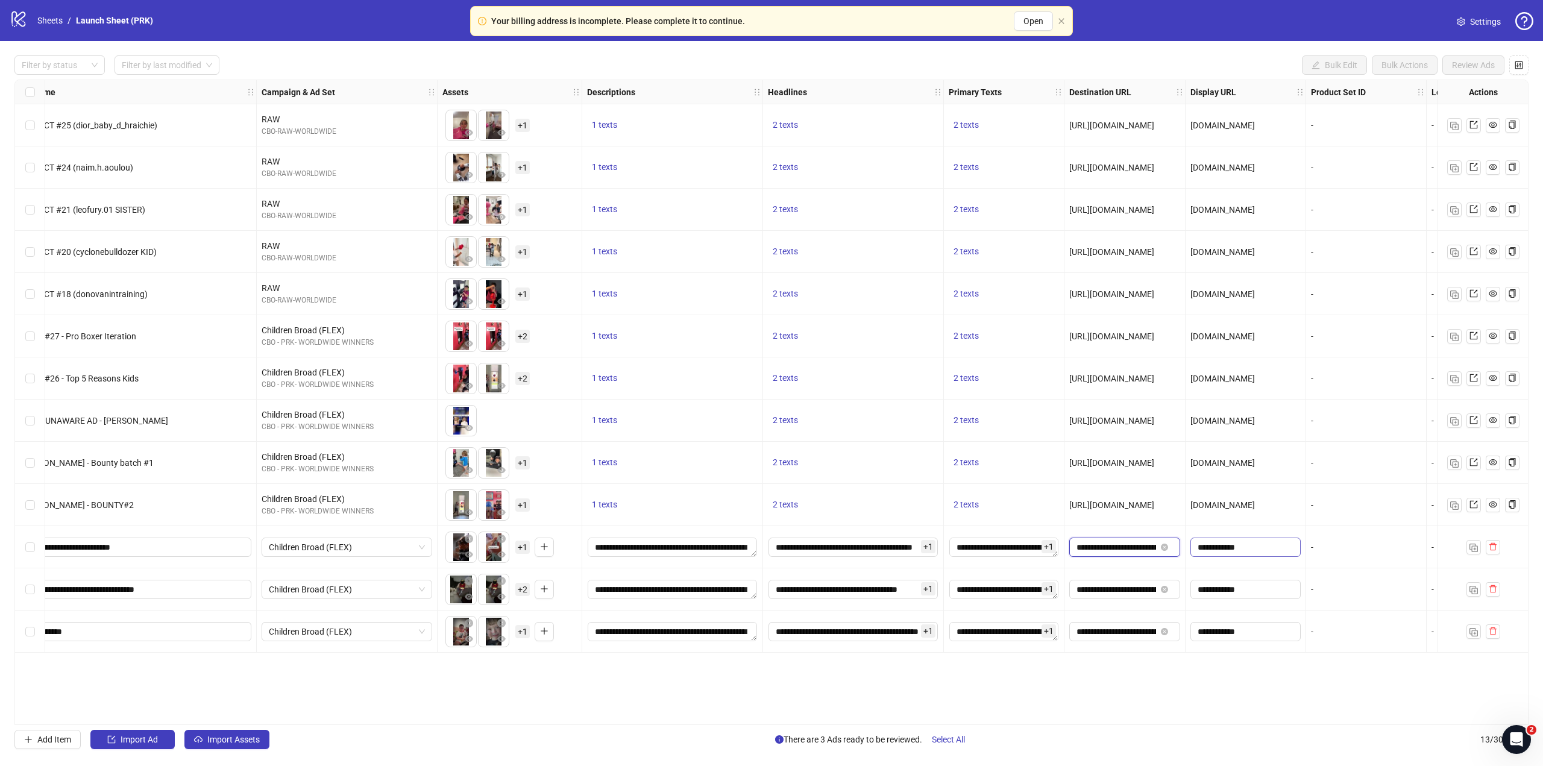
scroll to position [0, 192]
drag, startPoint x: 1077, startPoint y: 548, endPoint x: 1249, endPoint y: 546, distance: 171.8
click at [1249, 80] on div "Flexible RAWDCT #25 (dior_baby_d_hraichie) RAW CBO-RAW-WORLDWIDE To pick up a d…" at bounding box center [778, 80] width 1791 height 0
click at [1186, 701] on div "Ad Format Ad Name Campaign & Ad Set Assets Descriptions Headlines Primary Texts…" at bounding box center [771, 403] width 1514 height 646
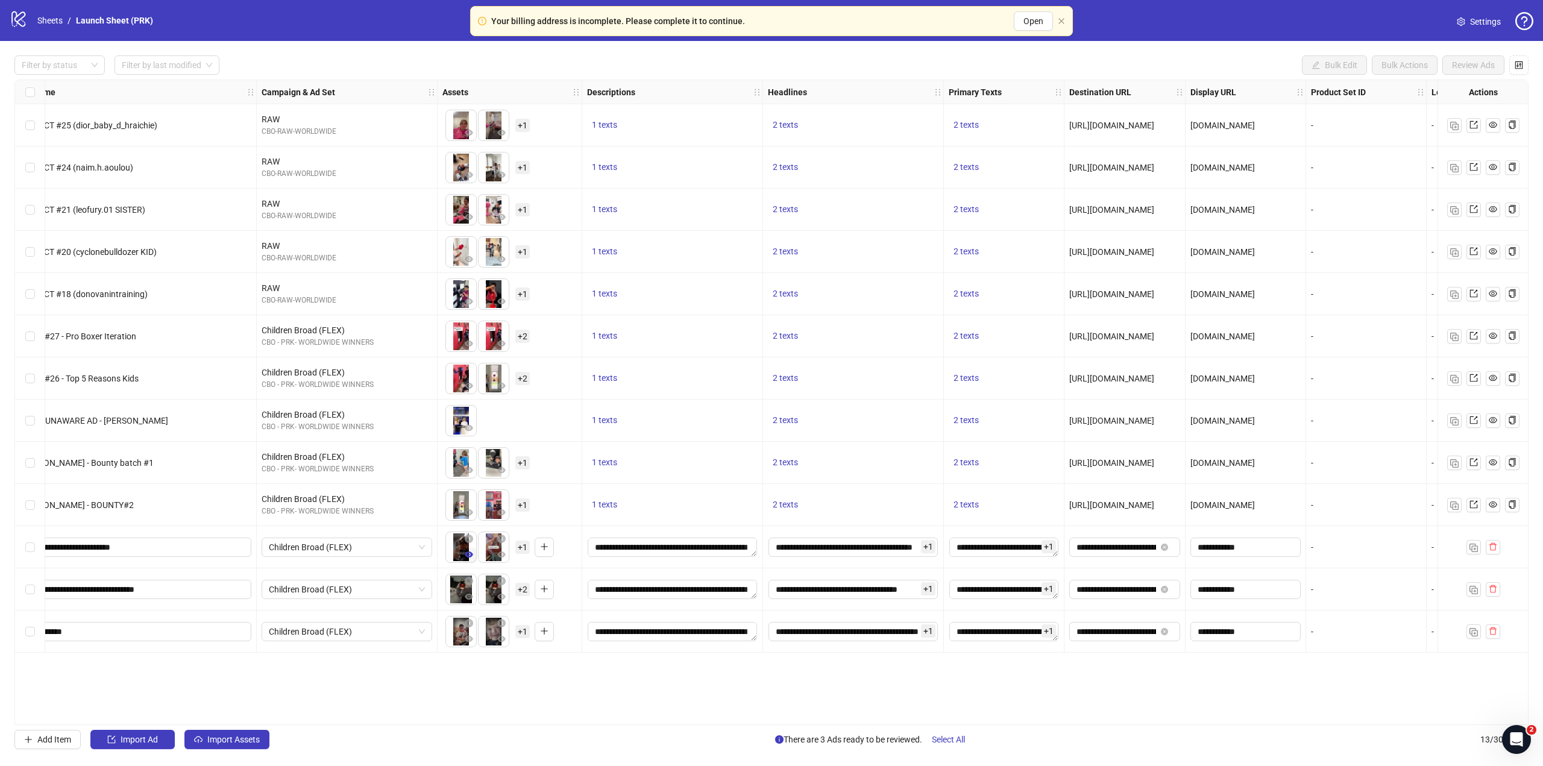
click at [472, 556] on icon "eye" at bounding box center [469, 555] width 8 height 6
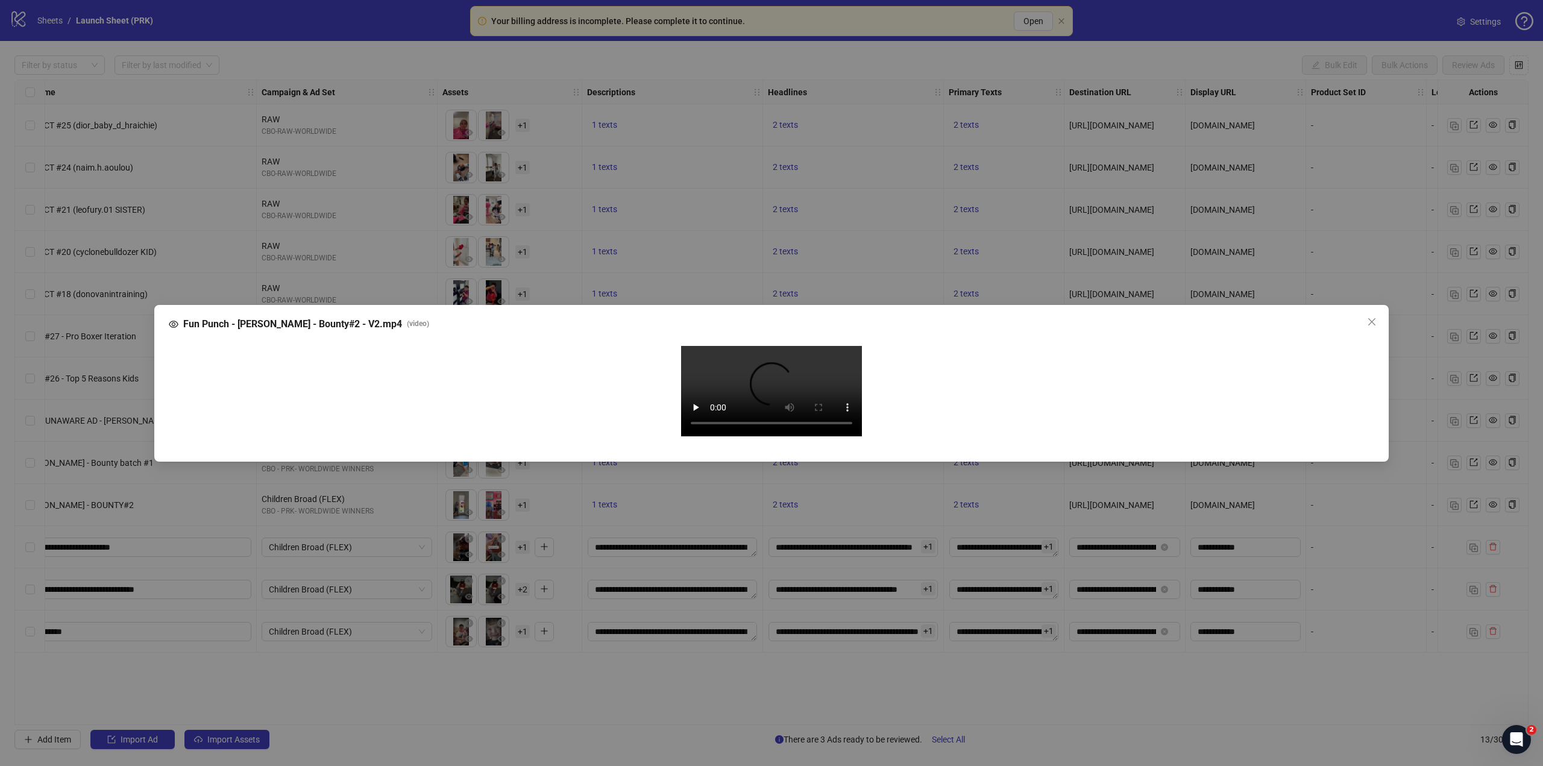
click at [690, 436] on video "Your browser does not support the video tag." at bounding box center [771, 391] width 181 height 90
click at [696, 706] on div "Fun Punch - [PERSON_NAME] - Bounty#2 - V2.mp4 ( video ) Your browser does not s…" at bounding box center [771, 383] width 1543 height 766
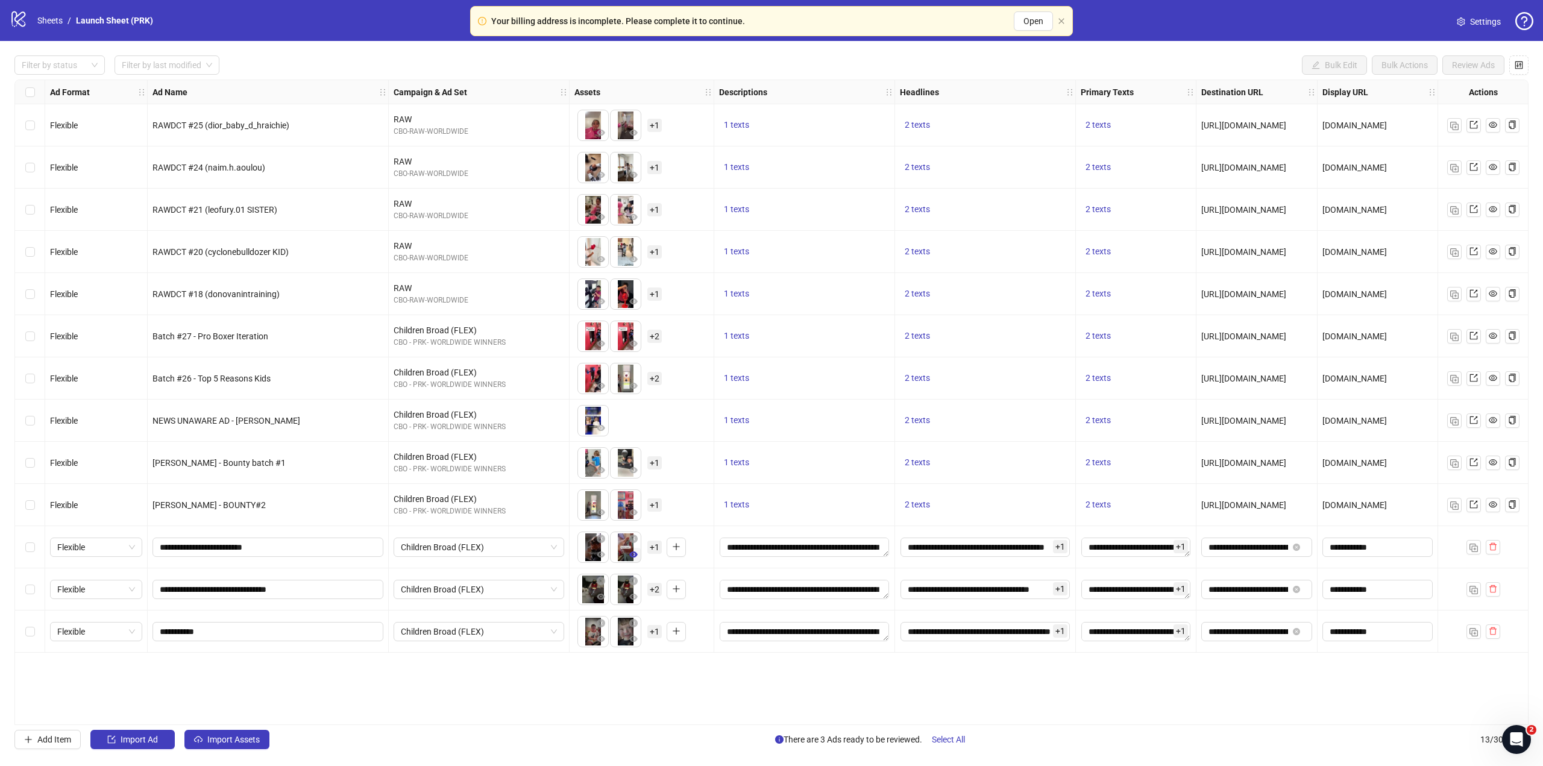
click at [632, 558] on icon "eye" at bounding box center [633, 555] width 8 height 6
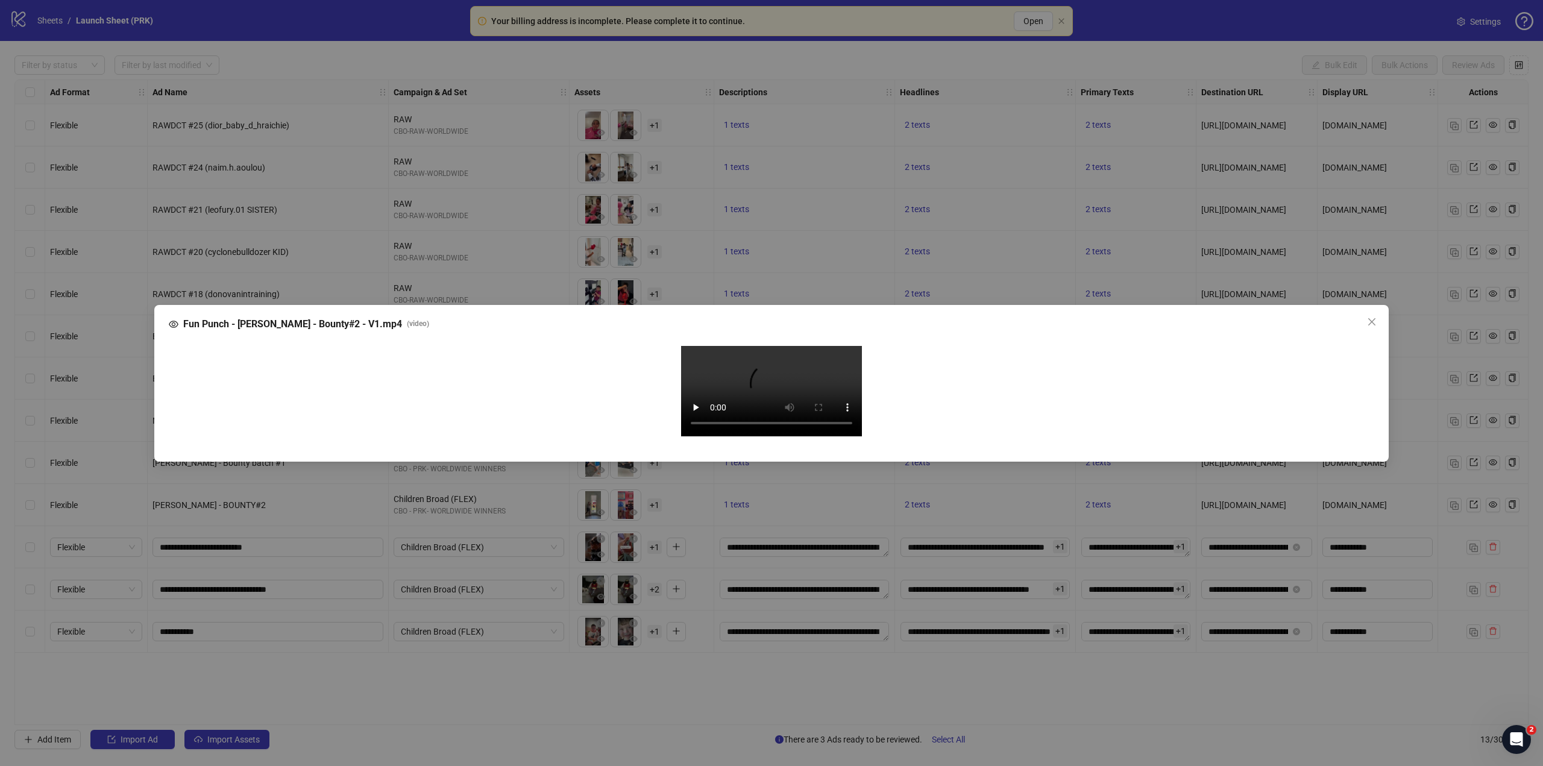
click at [728, 436] on video "Your browser does not support the video tag." at bounding box center [771, 391] width 181 height 90
click at [668, 687] on div "Fun Punch - [PERSON_NAME] - Bounty#2 - V1.mp4 ( video ) Your browser does not s…" at bounding box center [771, 383] width 1543 height 766
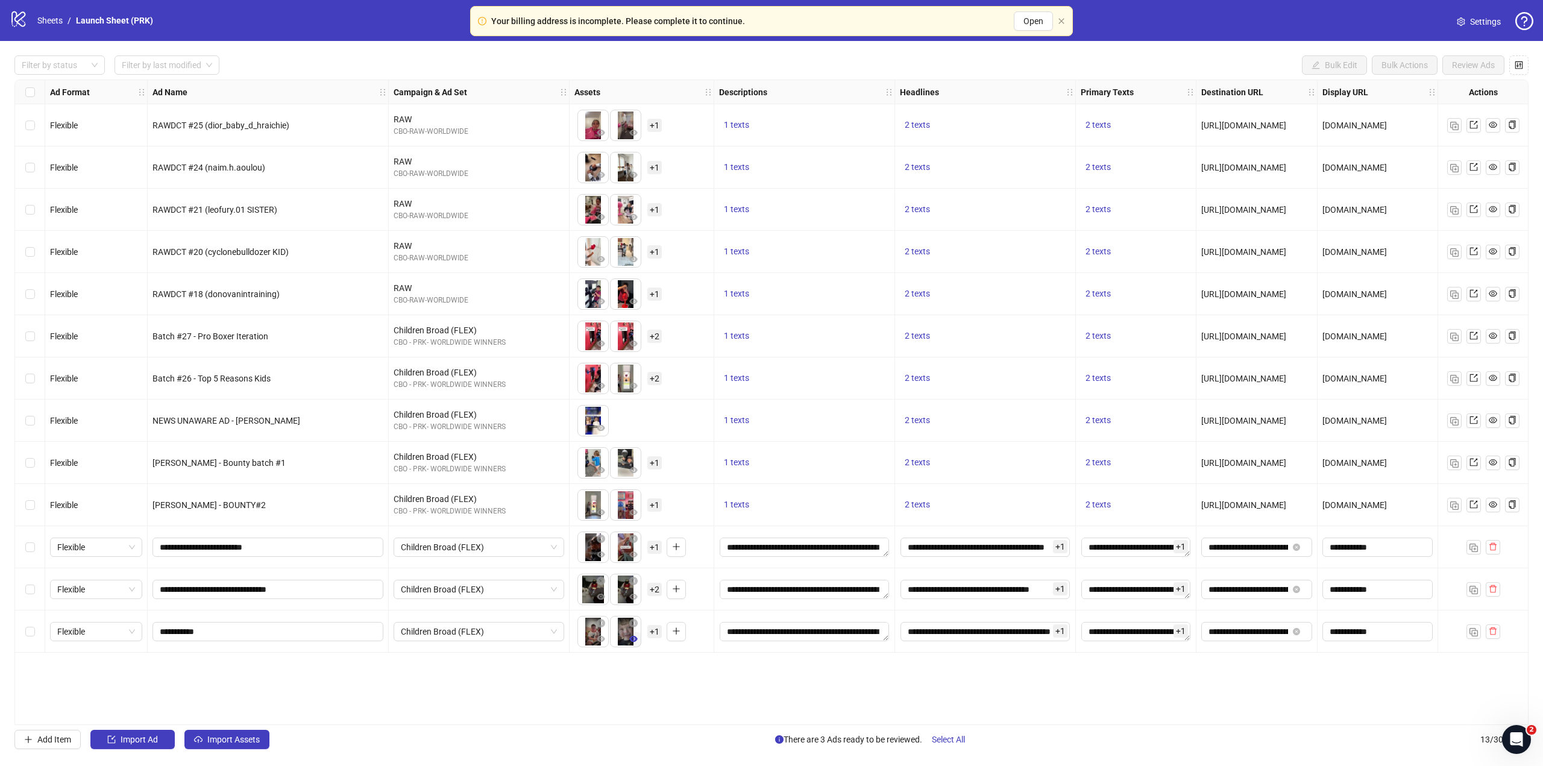
click at [634, 645] on button "button" at bounding box center [633, 639] width 14 height 14
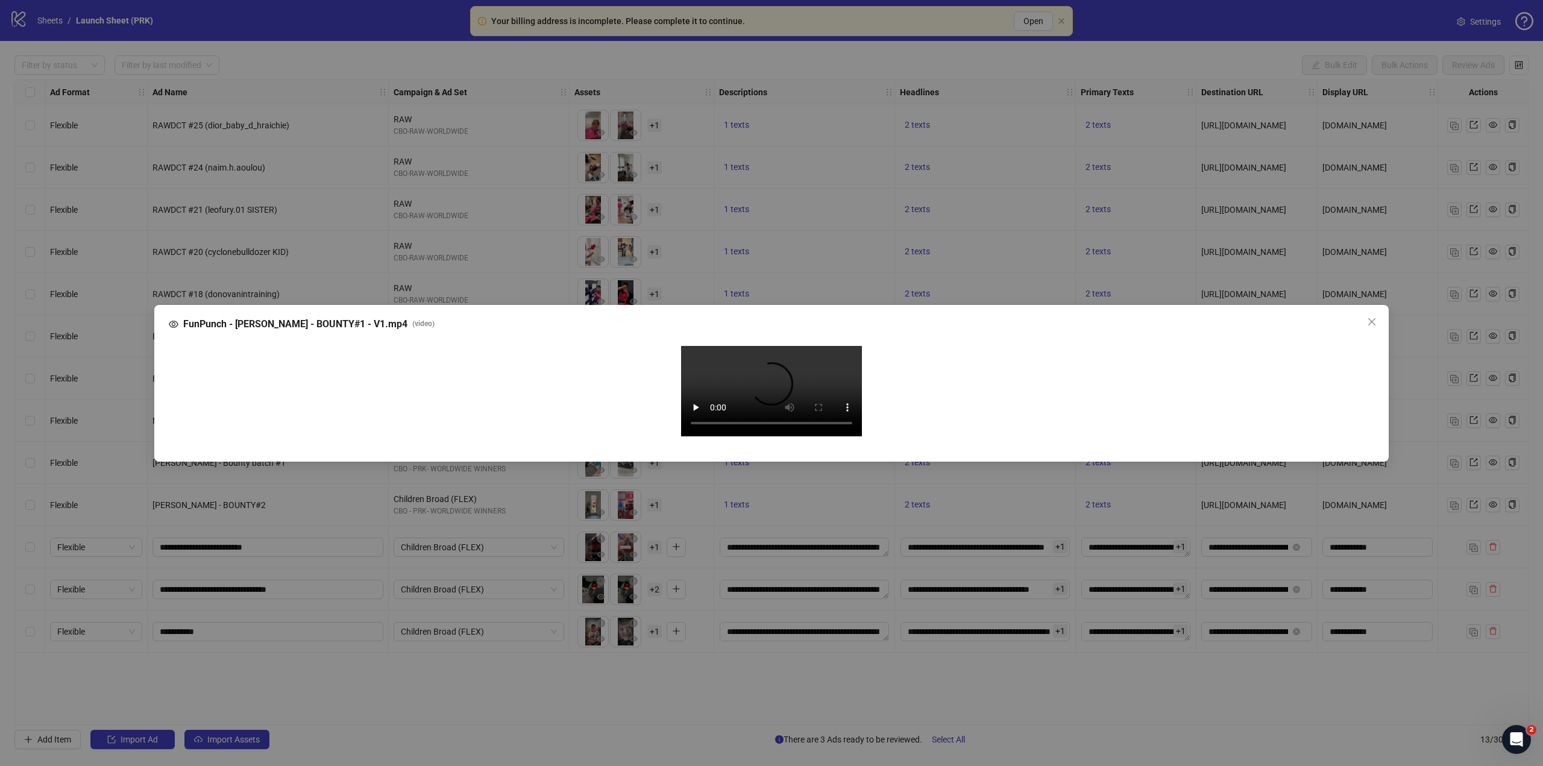
drag, startPoint x: 778, startPoint y: 456, endPoint x: 790, endPoint y: 462, distance: 13.8
click at [779, 436] on video "Your browser does not support the video tag." at bounding box center [771, 391] width 181 height 90
click at [800, 436] on video "Your browser does not support the video tag." at bounding box center [771, 391] width 181 height 90
click at [1063, 691] on div "FunPunch - [PERSON_NAME] - BOUNTY#1 - V1.mp4 ( video ) Your browser does not su…" at bounding box center [771, 383] width 1543 height 766
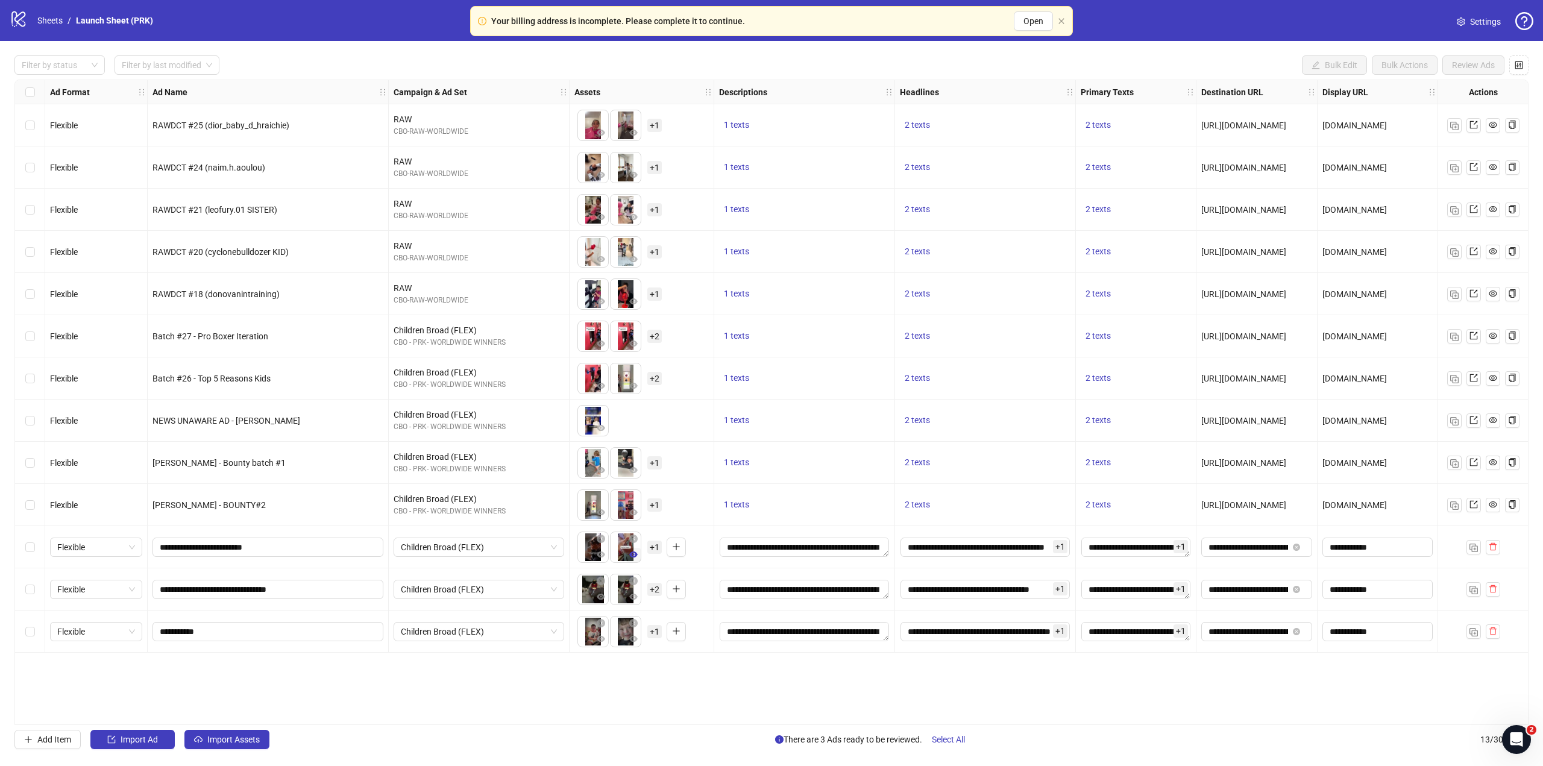
click at [633, 559] on icon "eye" at bounding box center [633, 554] width 8 height 8
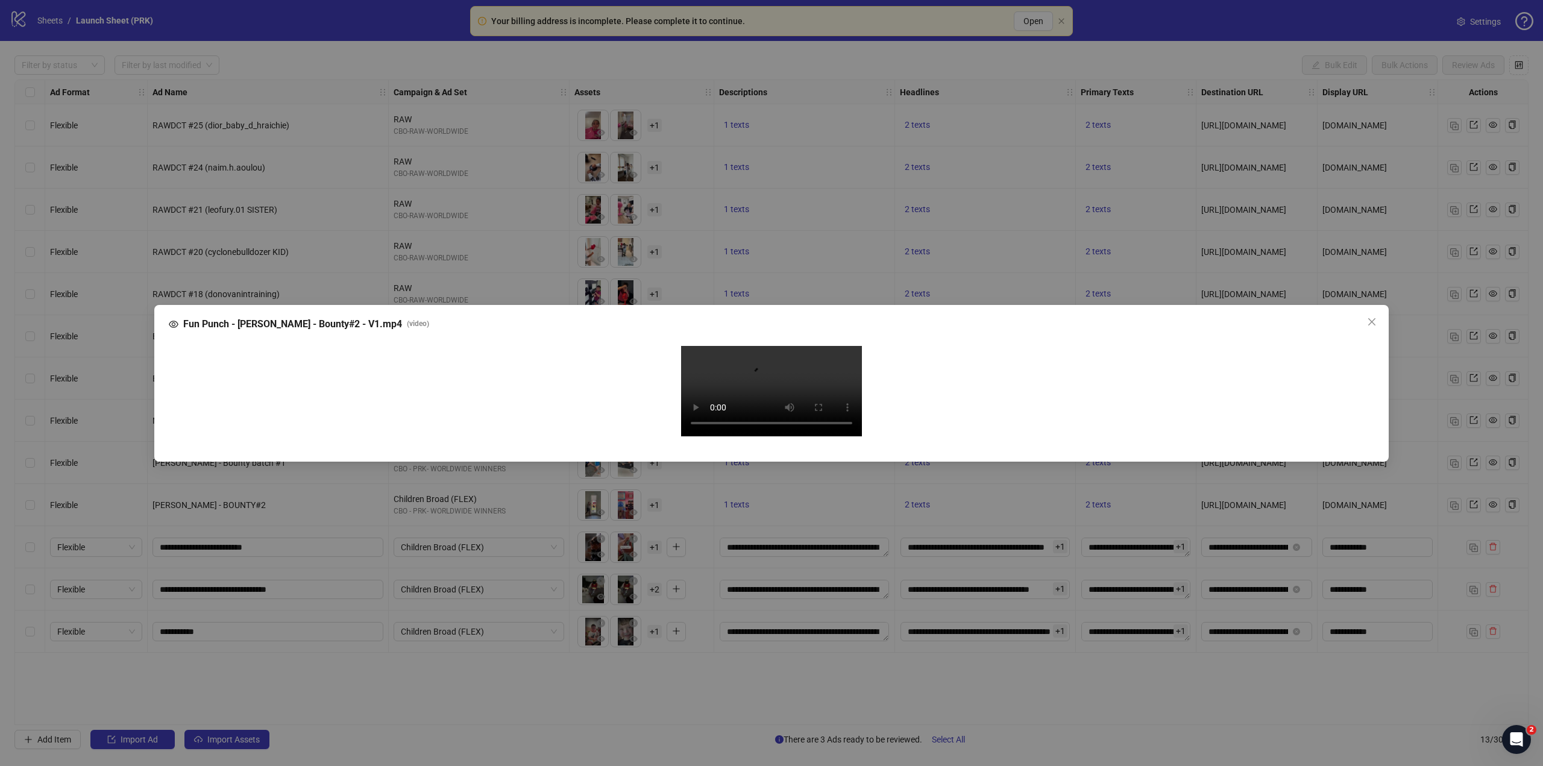
click at [697, 436] on video "Your browser does not support the video tag." at bounding box center [771, 391] width 181 height 90
click at [711, 708] on div "Fun Punch - [PERSON_NAME] - Bounty#2 - V1.mp4 ( video ) Your browser does not s…" at bounding box center [771, 383] width 1543 height 766
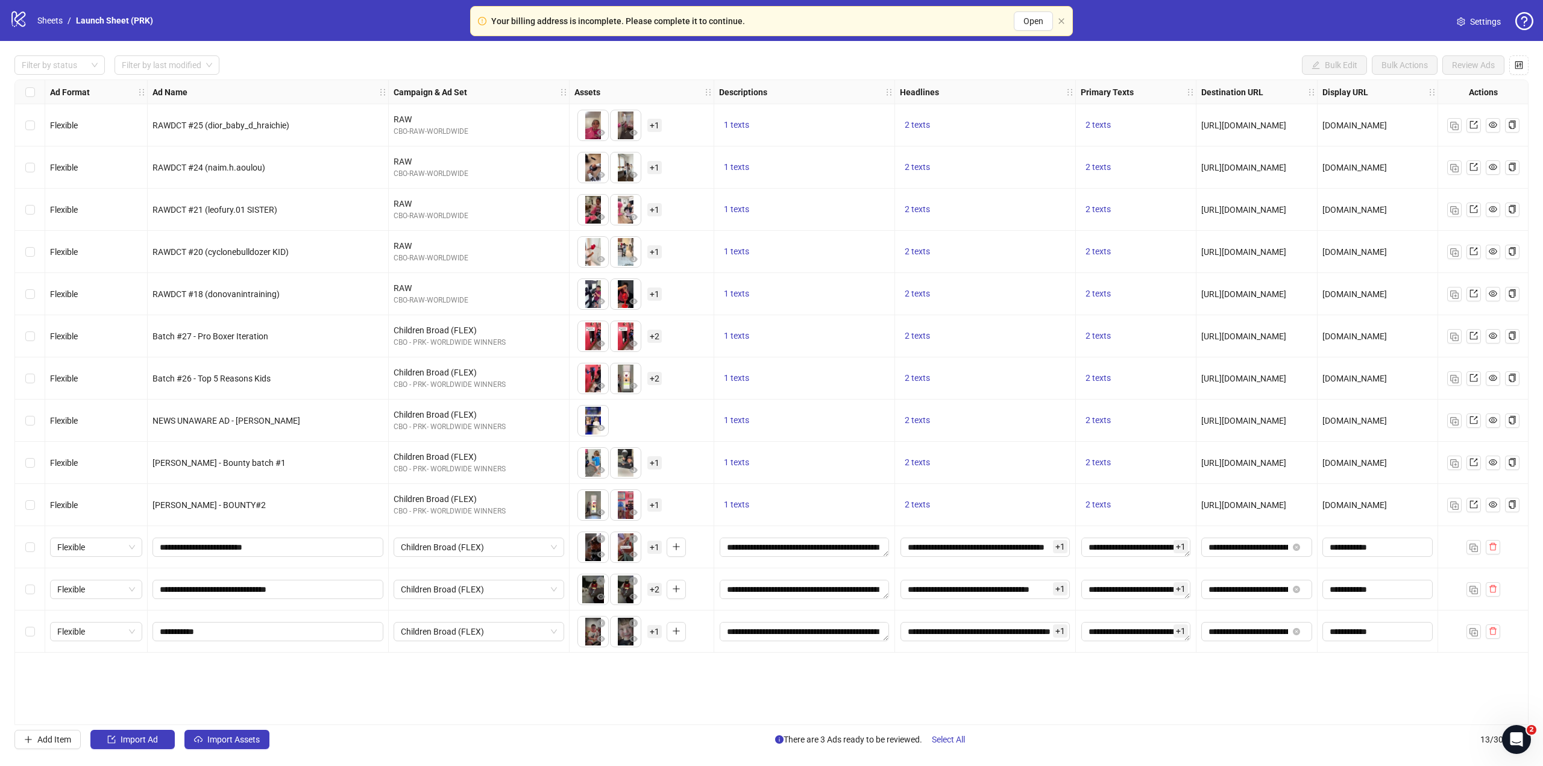
click at [1064, 25] on div "Your billing address is incomplete. Please complete it to continue. Open" at bounding box center [771, 21] width 603 height 30
click at [1062, 20] on icon "close" at bounding box center [1061, 20] width 7 height 7
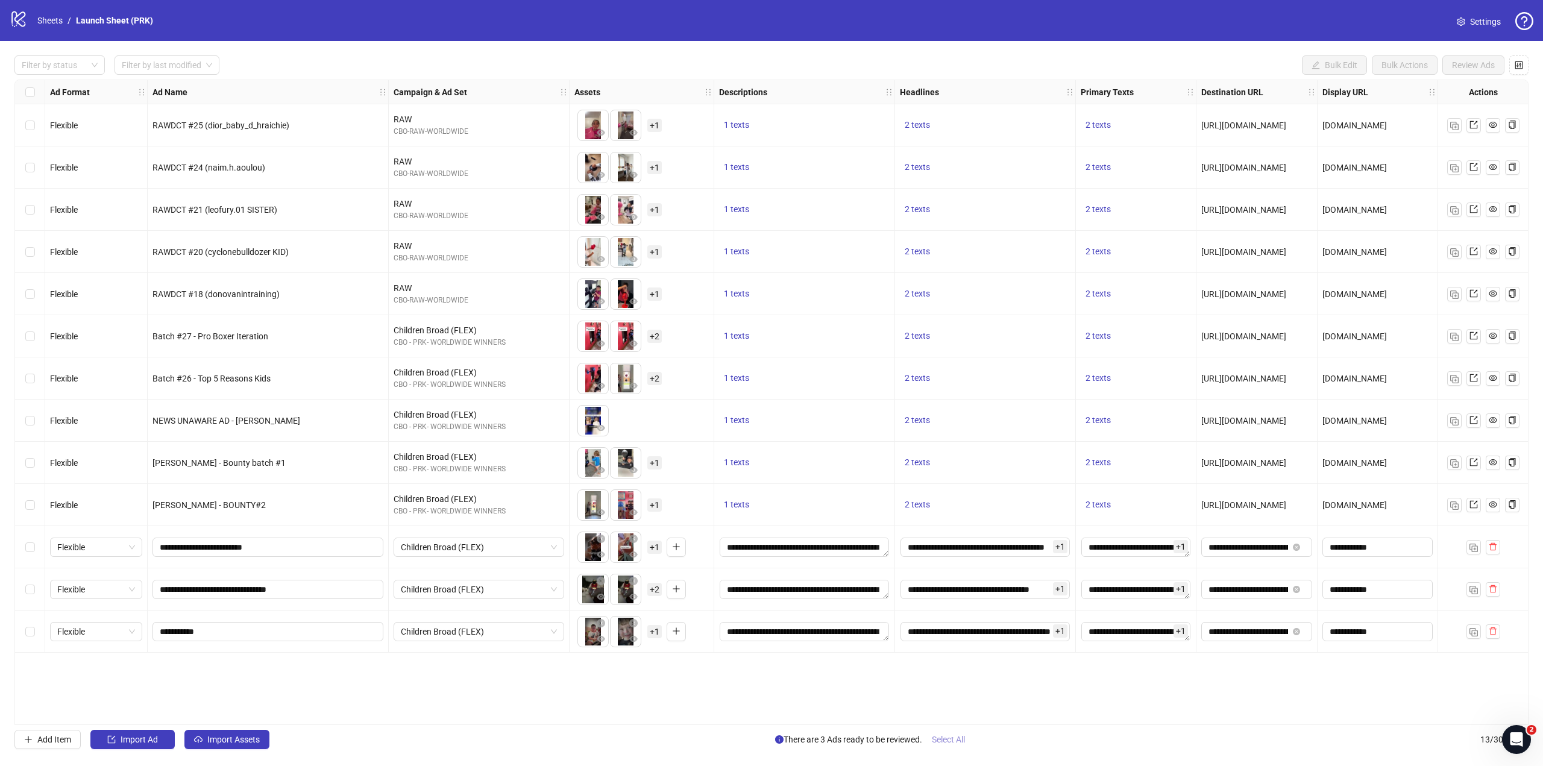
click at [937, 748] on button "Select All" at bounding box center [948, 739] width 52 height 19
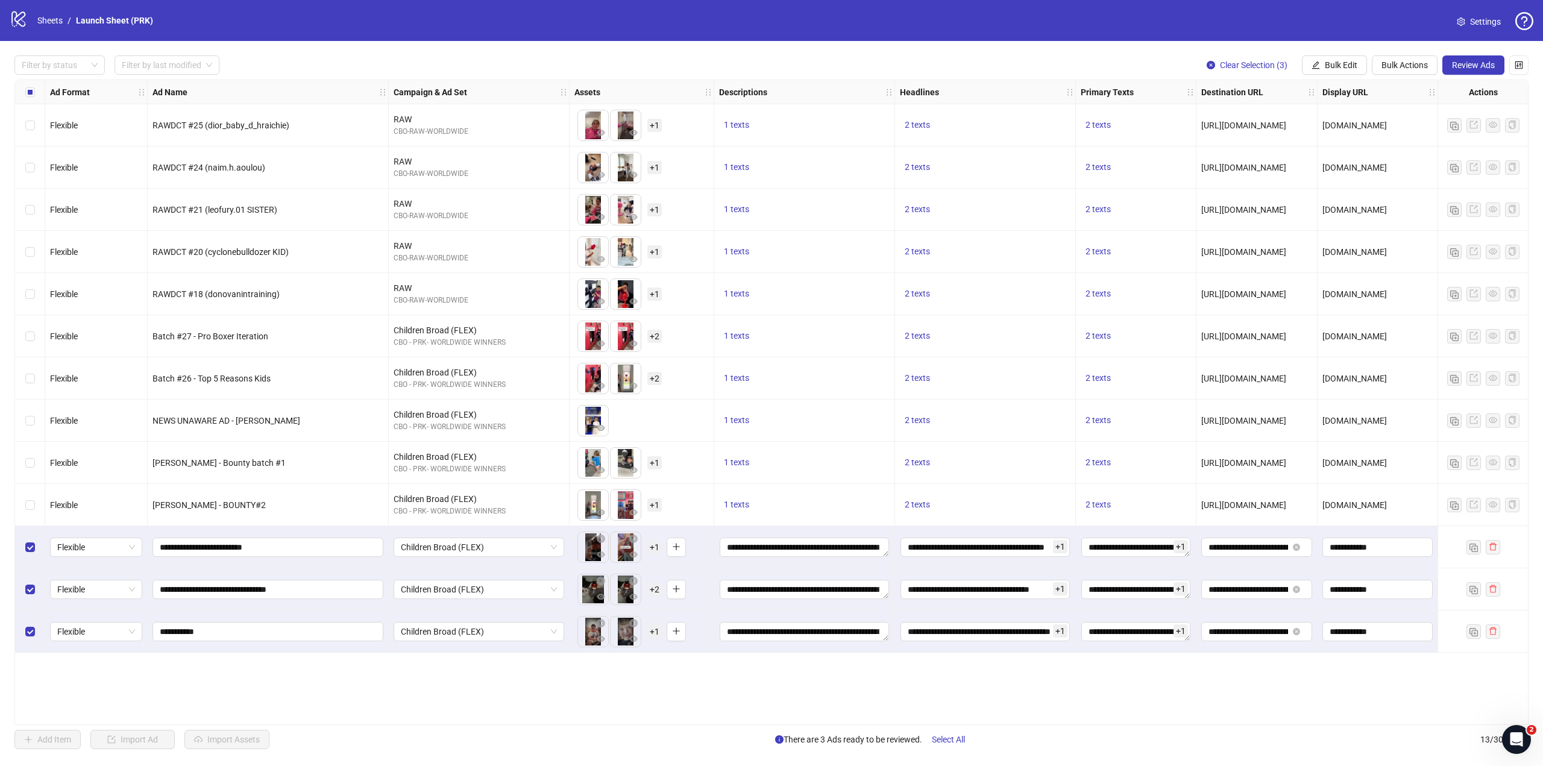
drag, startPoint x: 1096, startPoint y: 720, endPoint x: 1291, endPoint y: 704, distance: 195.3
click at [1291, 704] on div "Ad Format Ad Name Campaign & Ad Set Assets Descriptions Headlines Primary Texts…" at bounding box center [771, 403] width 1514 height 646
click at [1485, 68] on span "Review Ads" at bounding box center [1473, 65] width 43 height 10
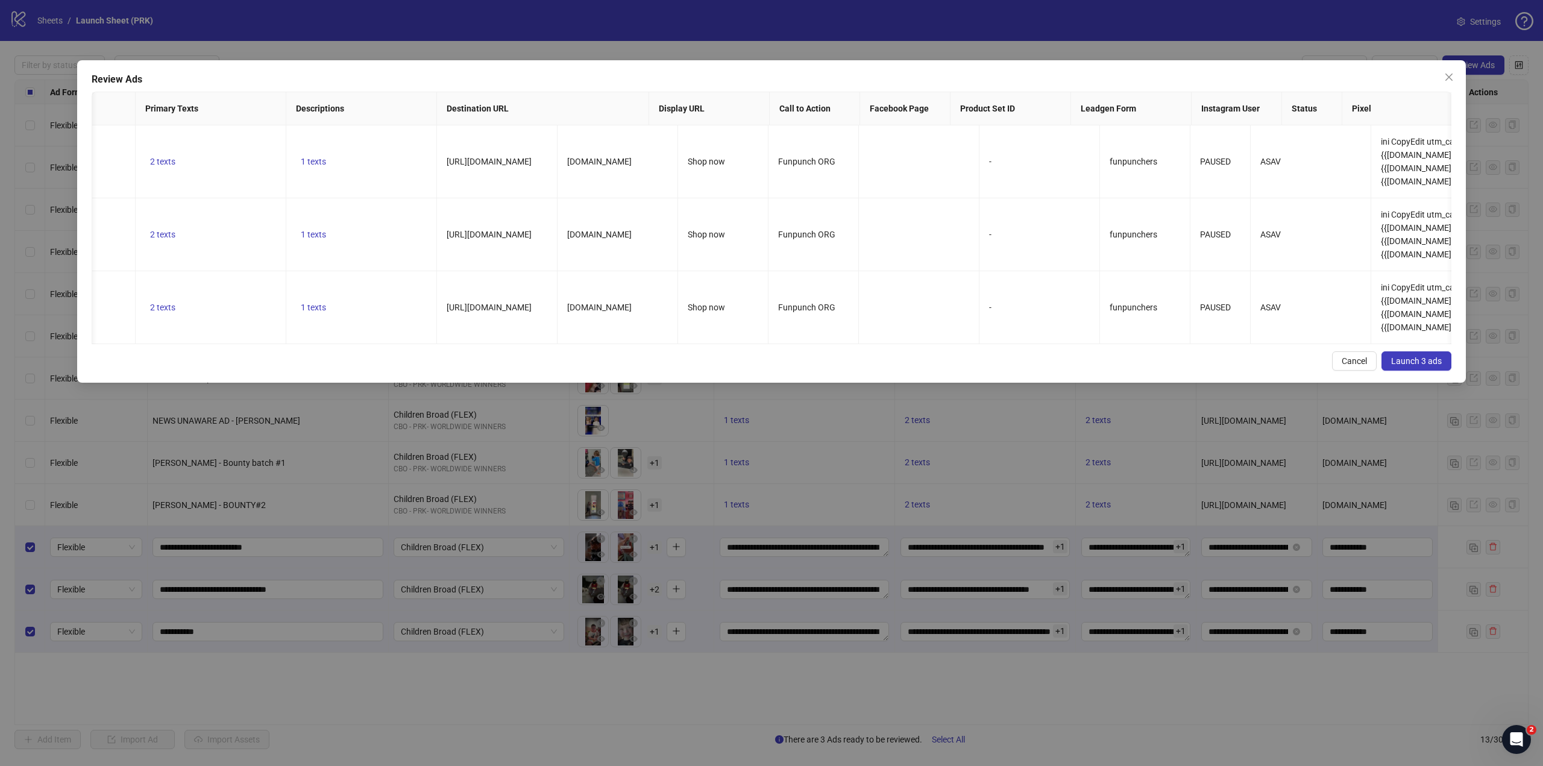
scroll to position [0, 656]
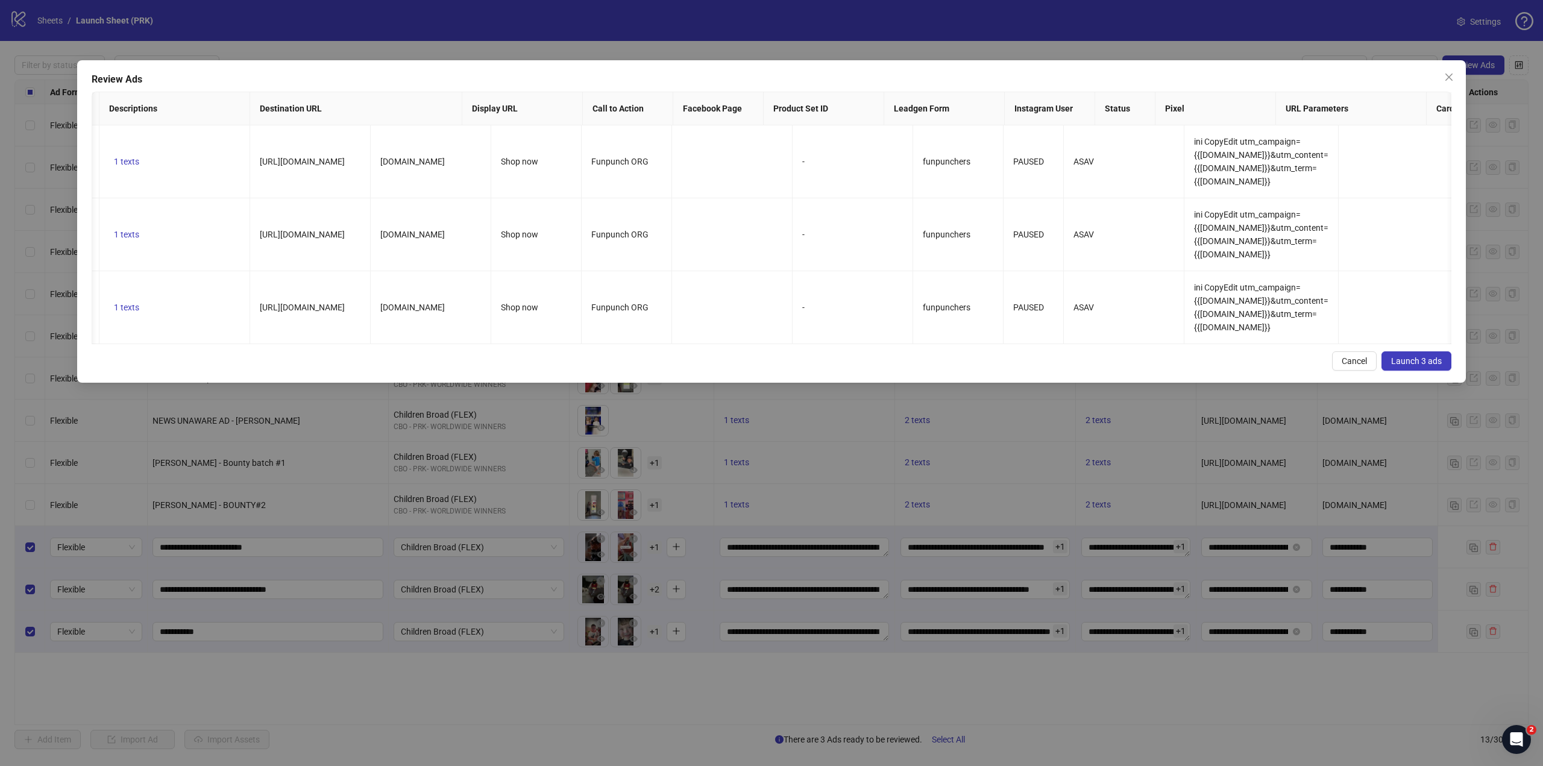
click at [1431, 366] on span "Launch 3 ads" at bounding box center [1416, 361] width 51 height 10
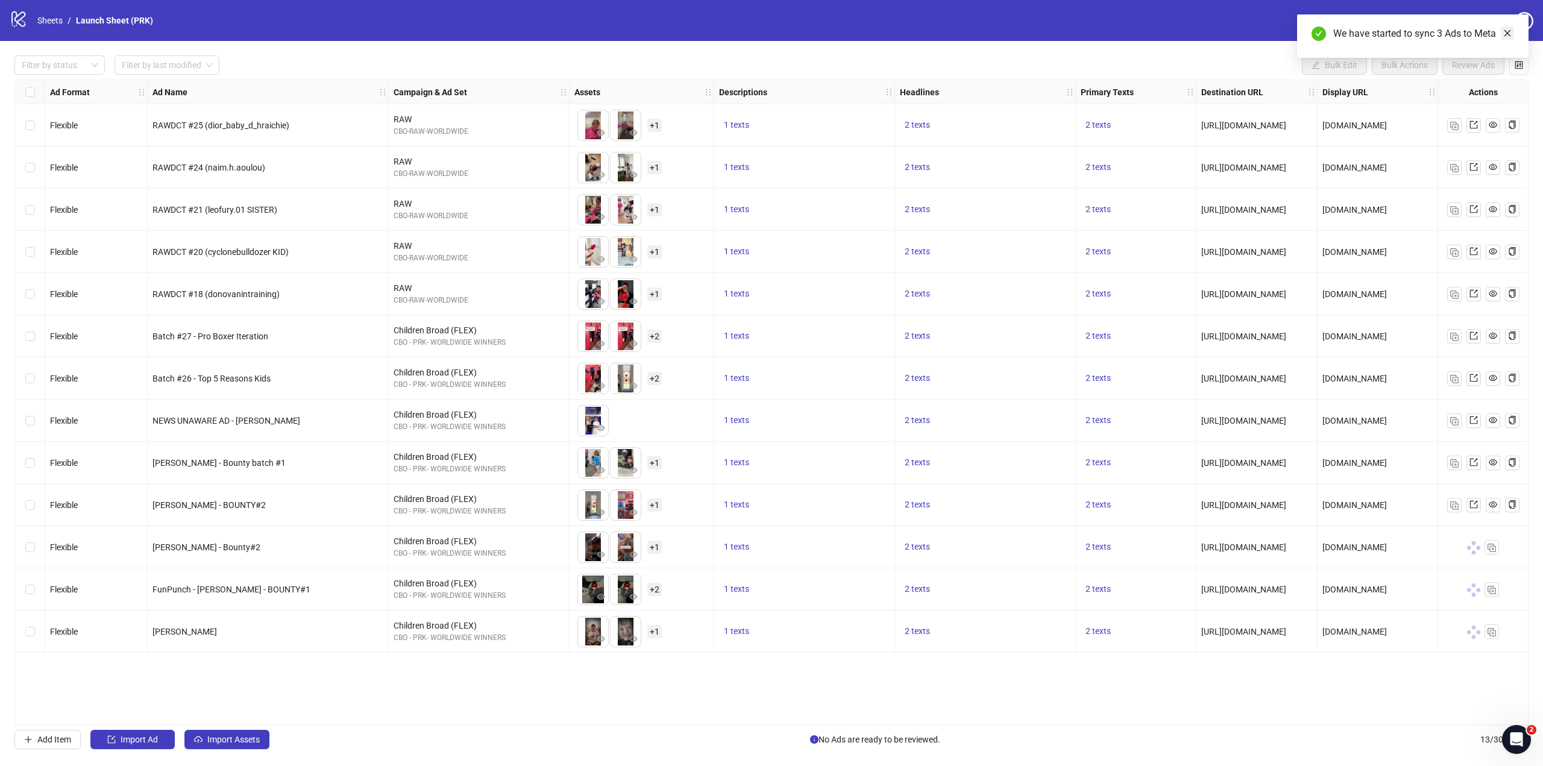
click at [1511, 37] on link "Close" at bounding box center [1507, 33] width 13 height 13
click at [126, 19] on link "Launch Sheet (PRK)" at bounding box center [115, 20] width 82 height 13
click at [48, 22] on link "Sheets" at bounding box center [50, 20] width 30 height 13
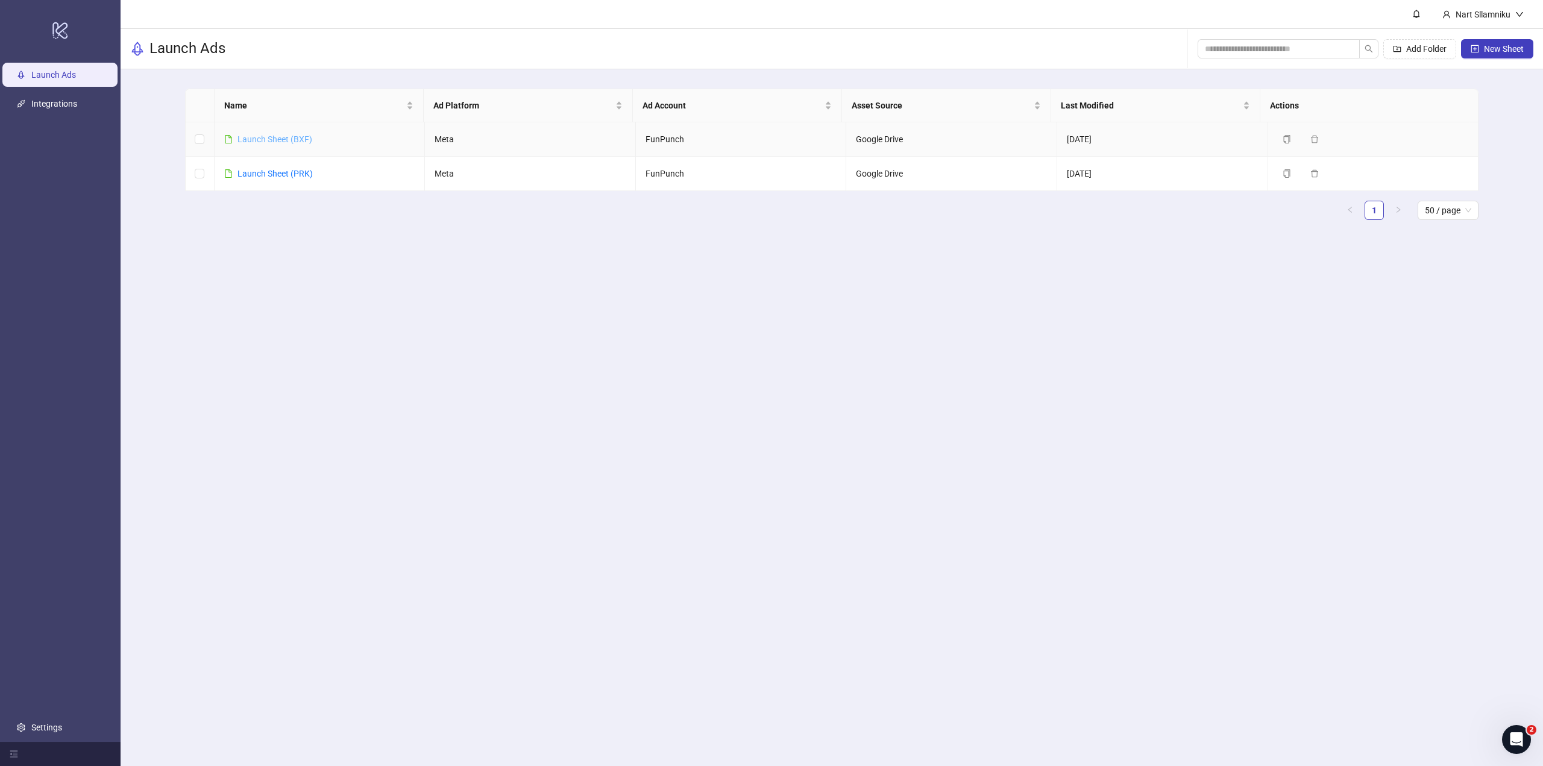
click at [291, 137] on link "Launch Sheet (BXF)" at bounding box center [274, 139] width 75 height 10
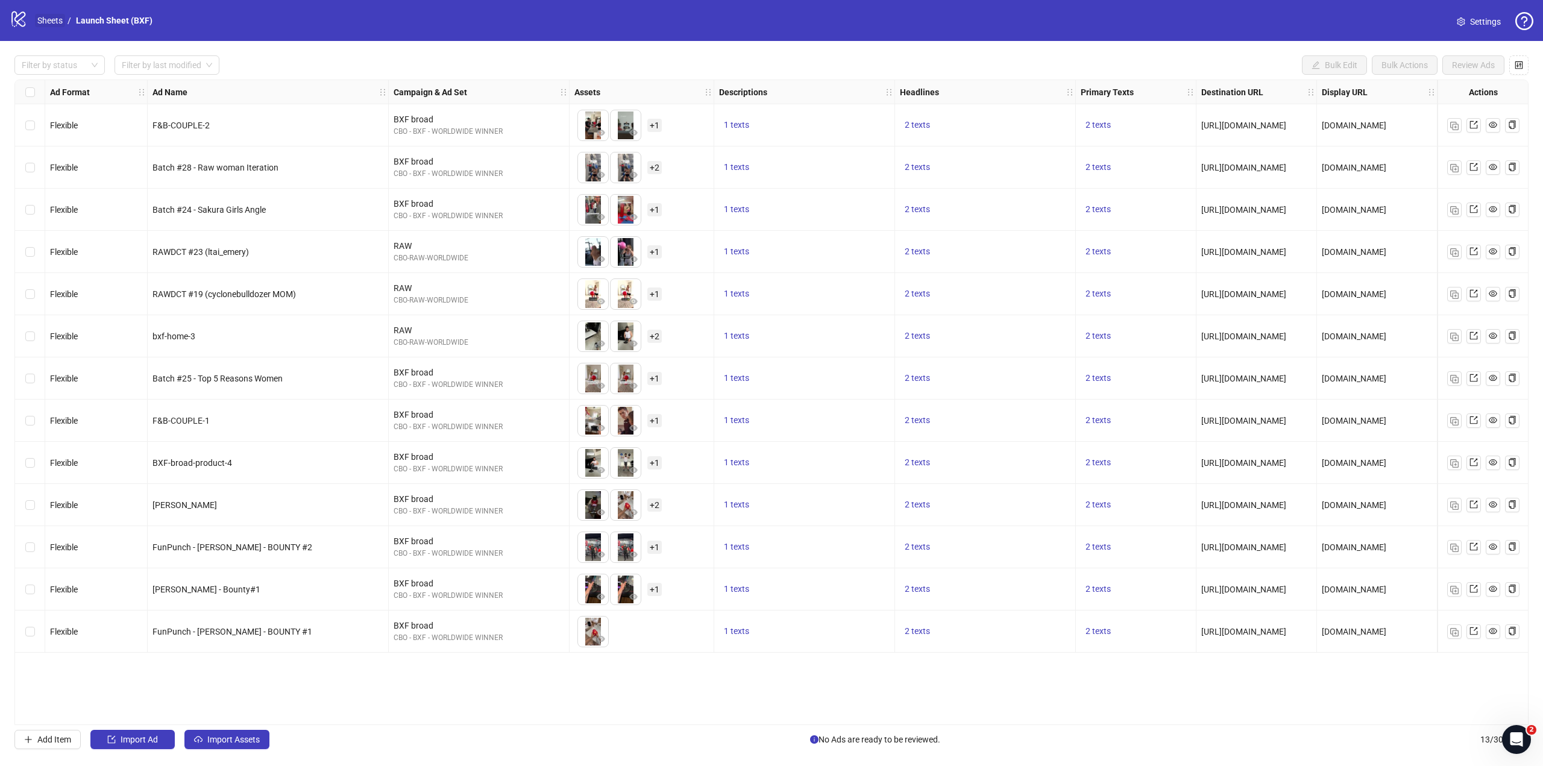
click at [46, 18] on link "Sheets" at bounding box center [50, 20] width 30 height 13
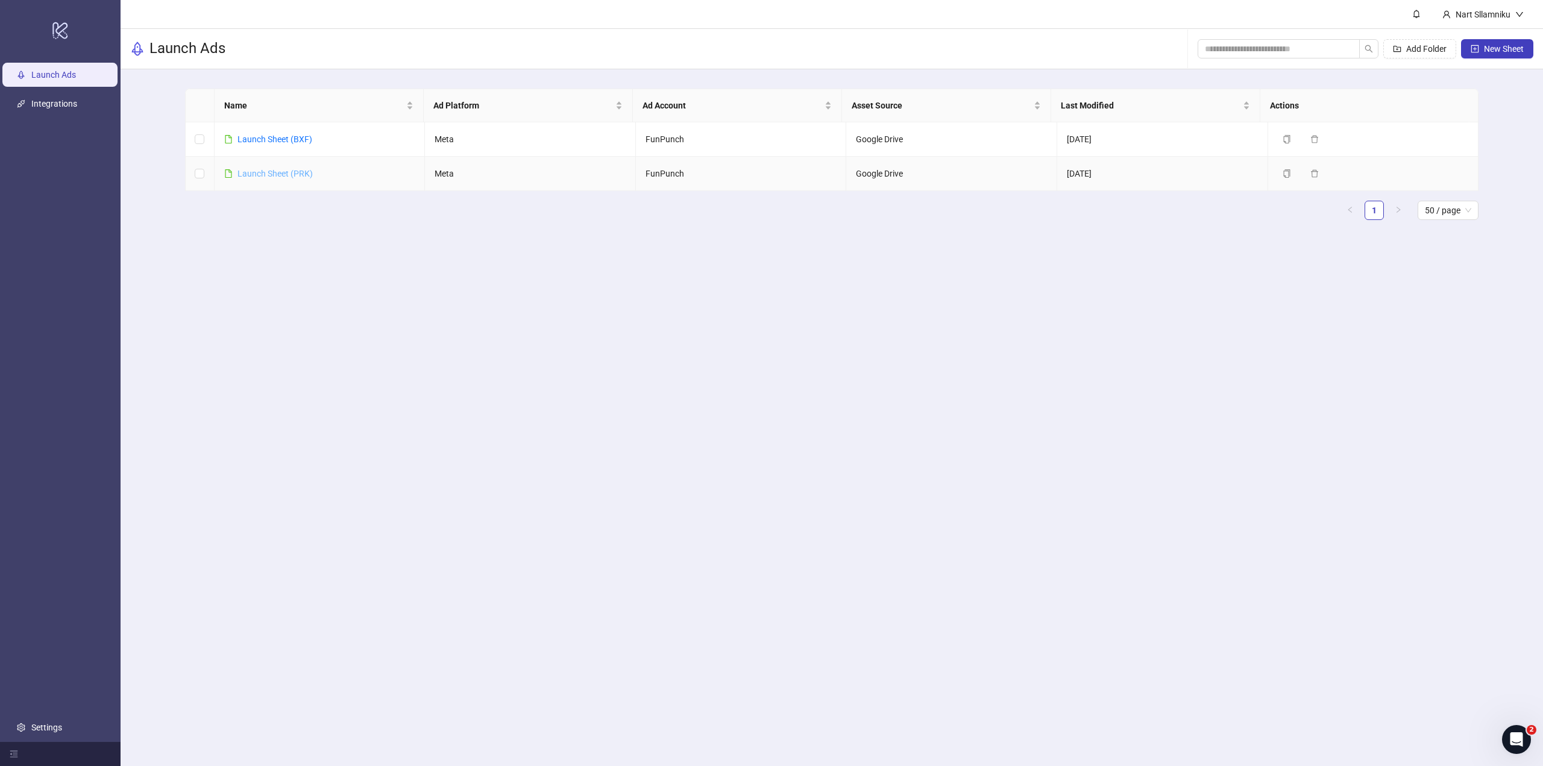
click at [291, 174] on link "Launch Sheet (PRK)" at bounding box center [274, 174] width 75 height 10
